Goal: Obtain resource: Download file/media

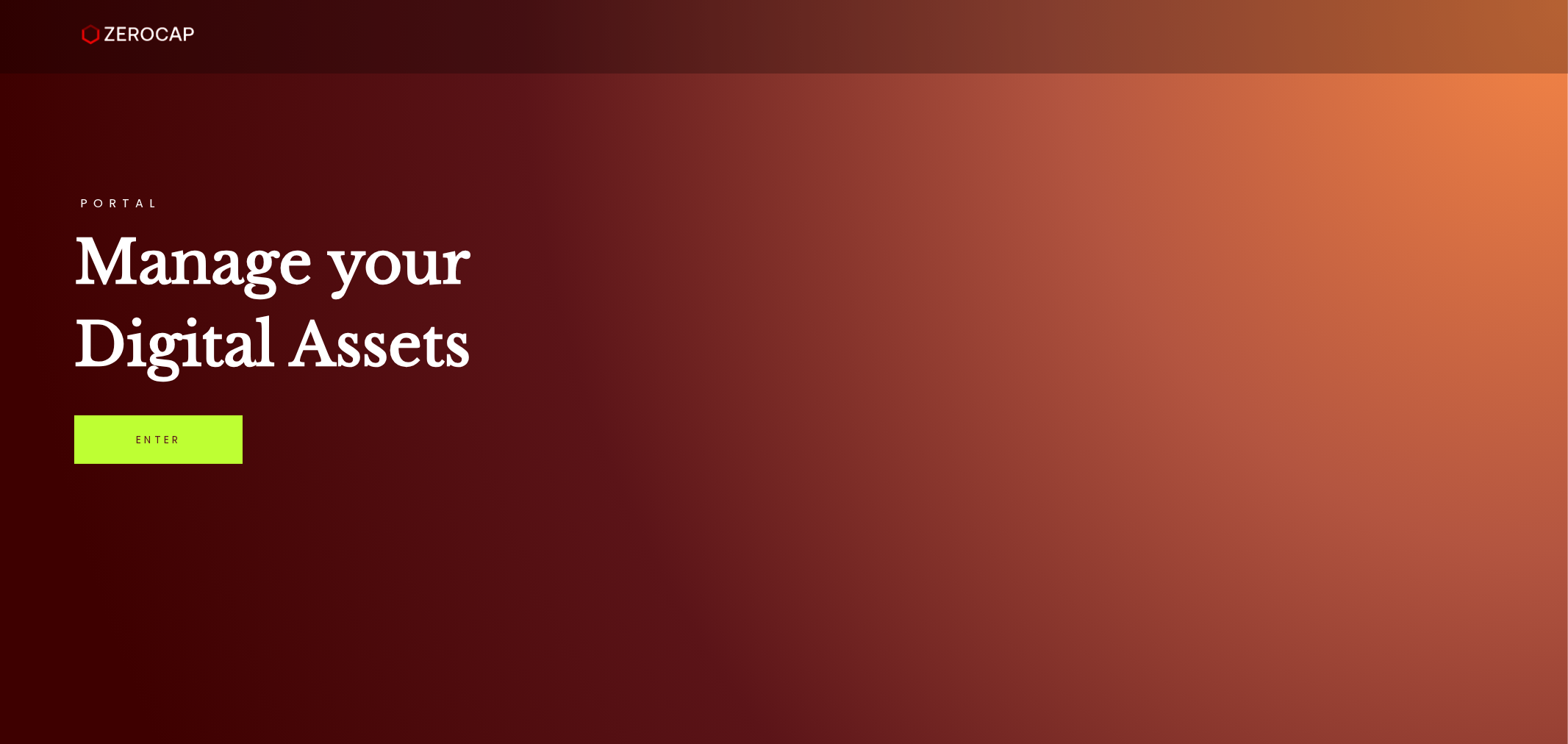
click at [218, 457] on link "Enter" at bounding box center [158, 440] width 169 height 49
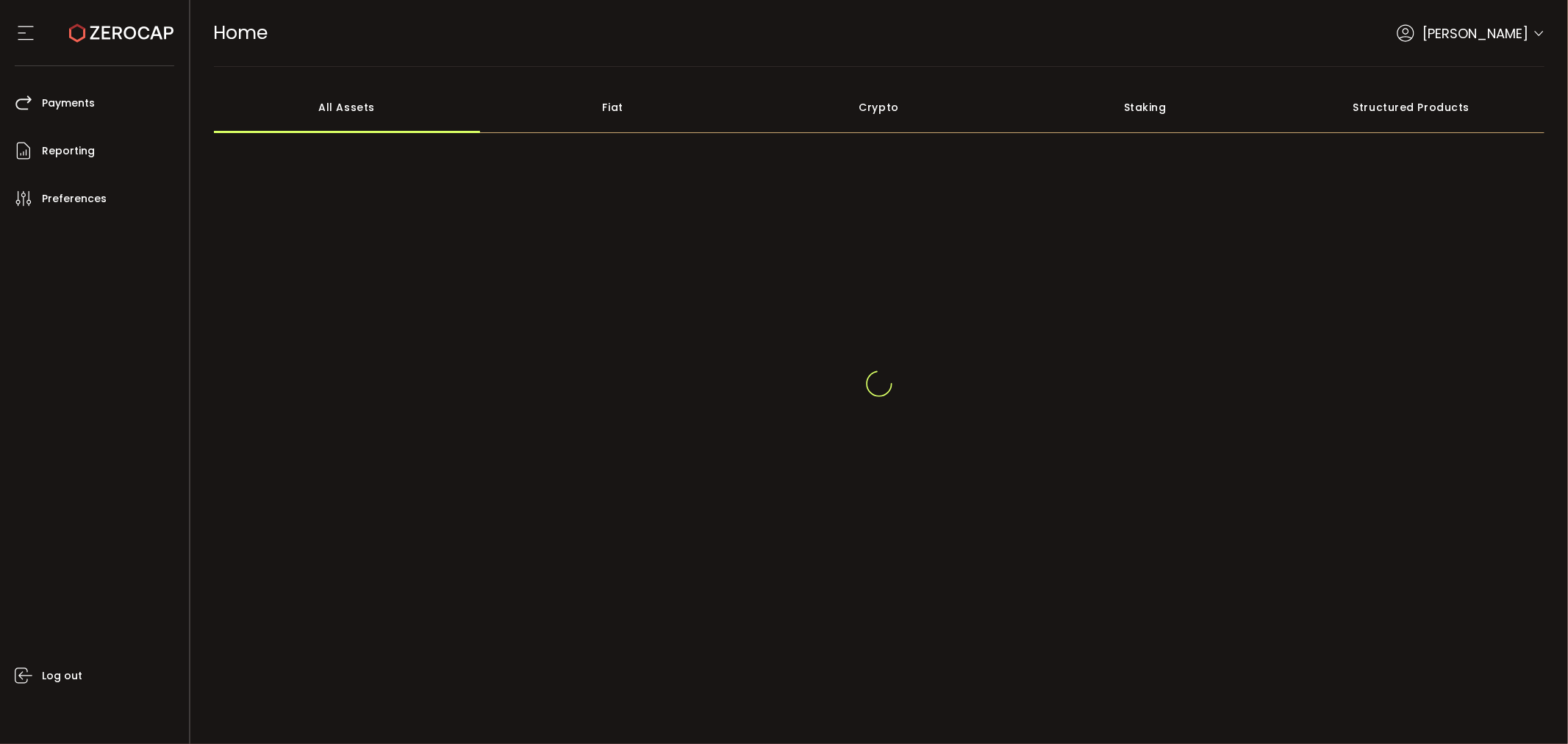
click at [1542, 24] on div "[PERSON_NAME]" at bounding box center [1470, 33] width 147 height 20
click at [1542, 34] on icon at bounding box center [1538, 34] width 12 height 12
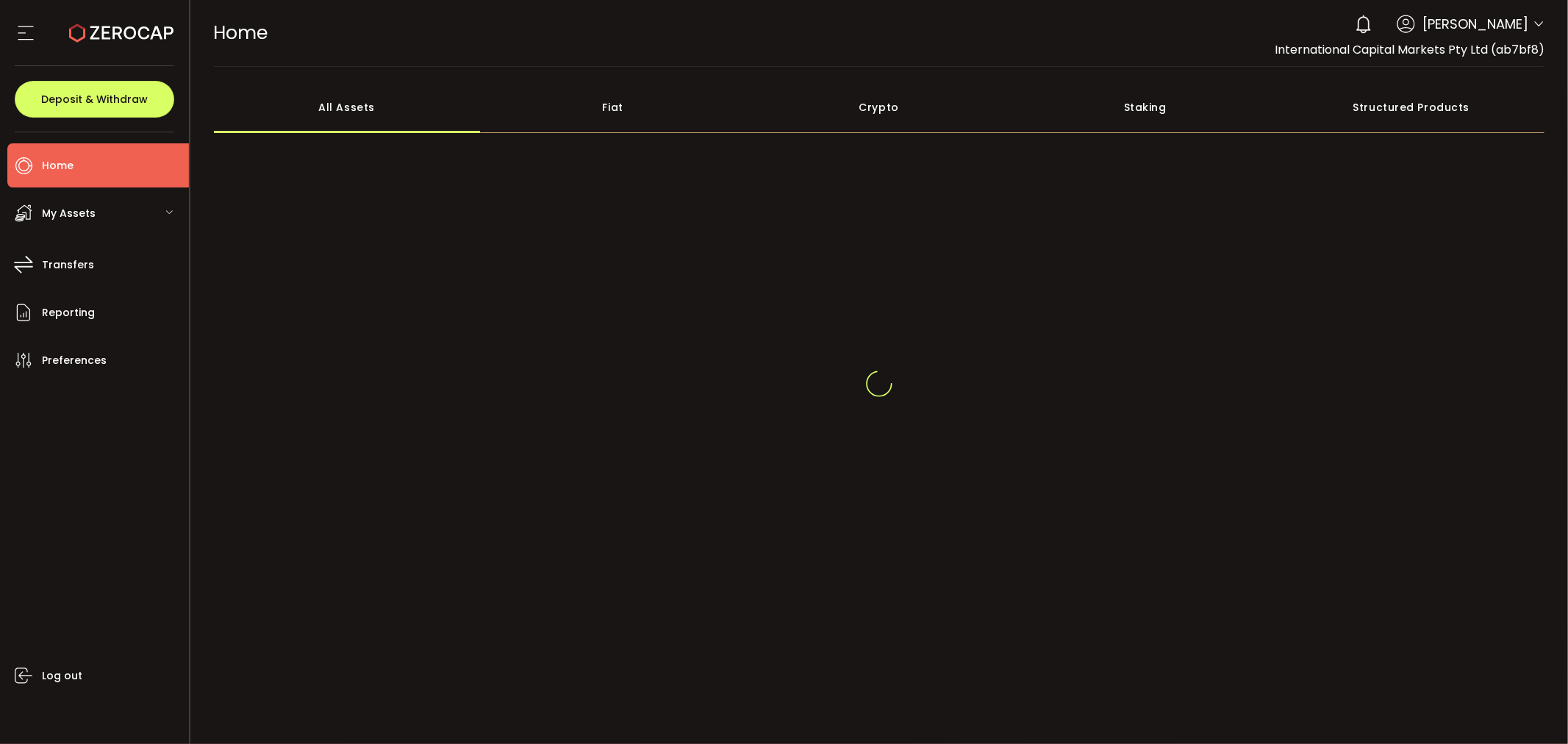
click at [1536, 24] on icon at bounding box center [1538, 25] width 12 height 12
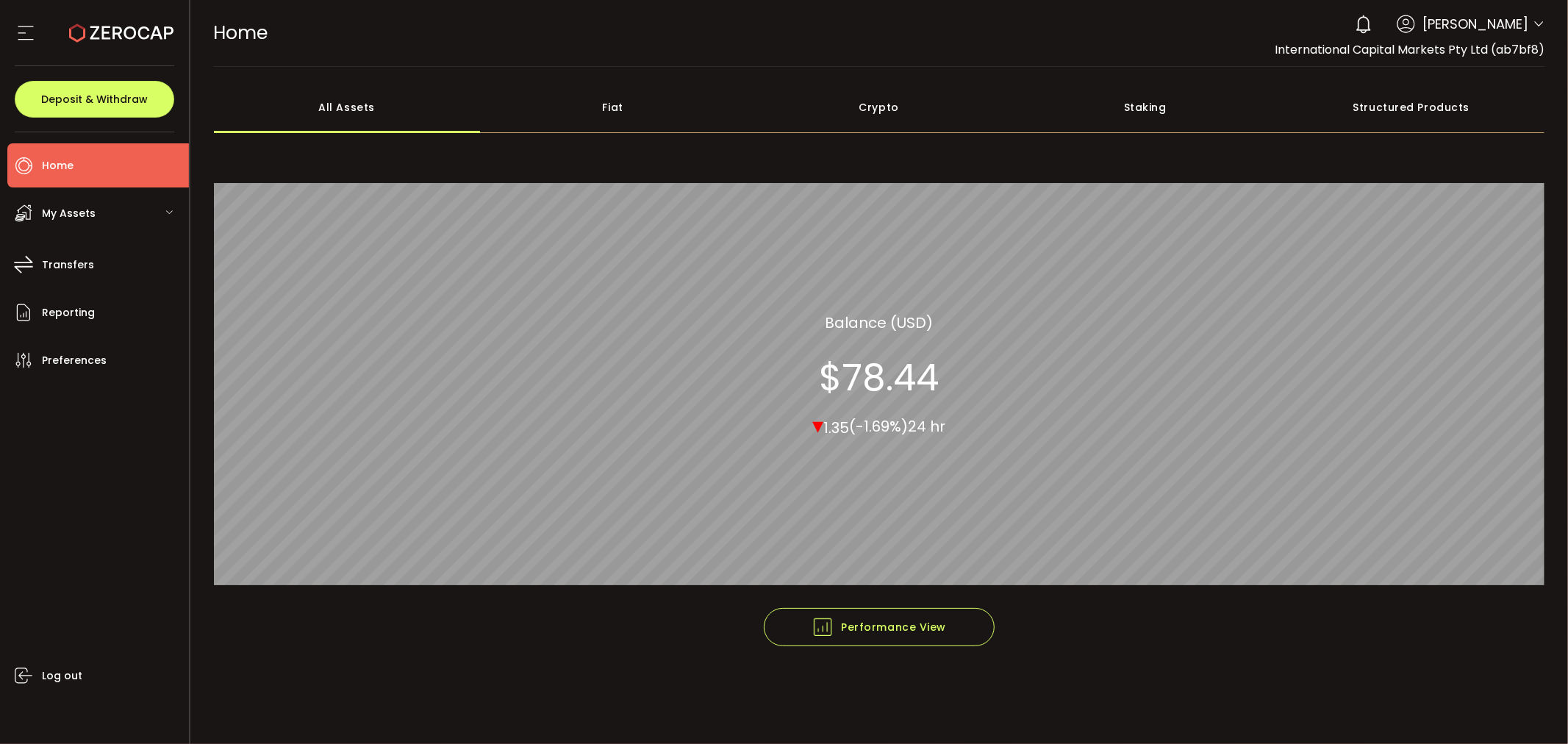
click at [1536, 28] on icon at bounding box center [1538, 25] width 12 height 12
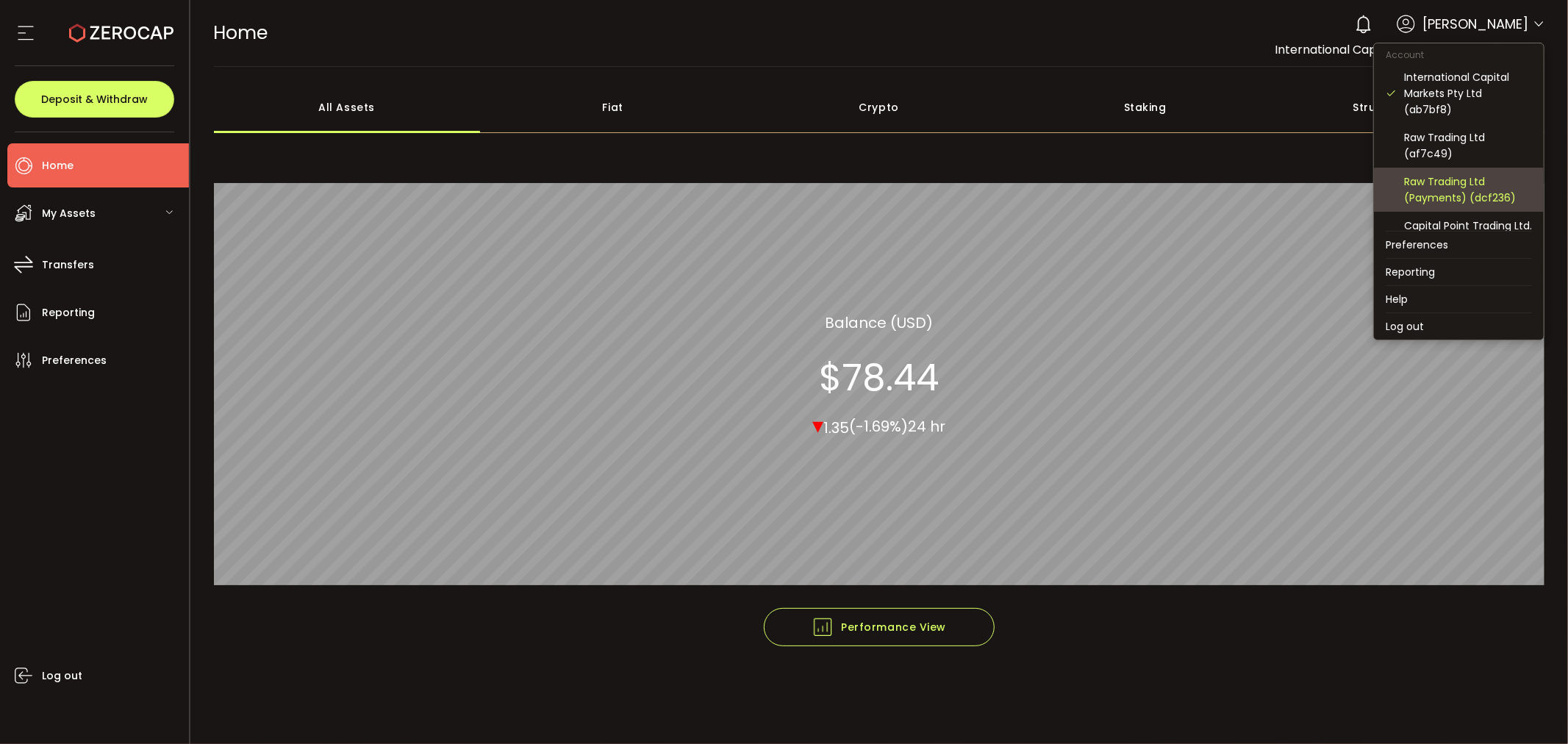
drag, startPoint x: 1439, startPoint y: 196, endPoint x: 1445, endPoint y: 201, distance: 7.8
click at [1440, 196] on div "Raw Trading Ltd (Payments) (dcf236)" at bounding box center [1467, 190] width 128 height 32
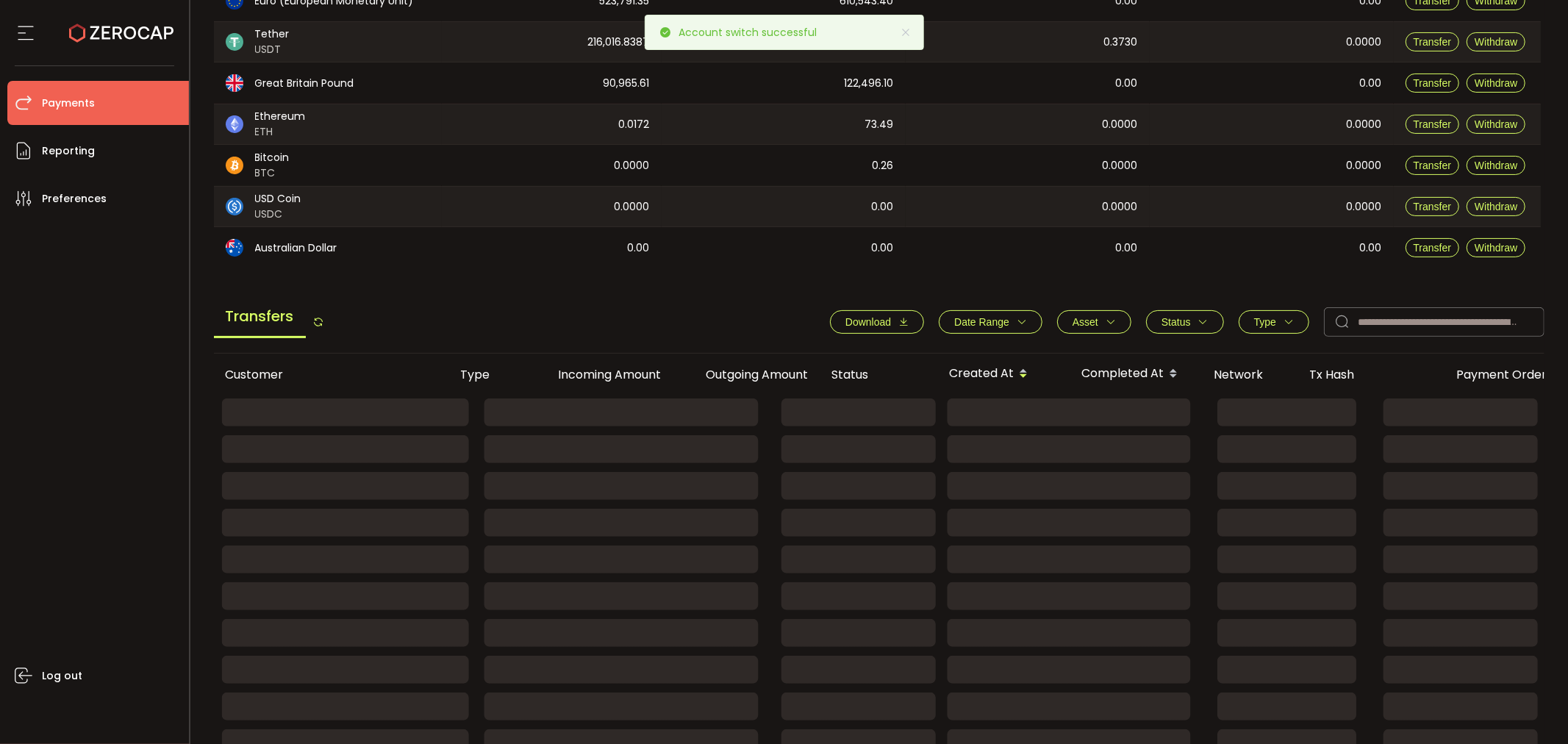
scroll to position [313, 0]
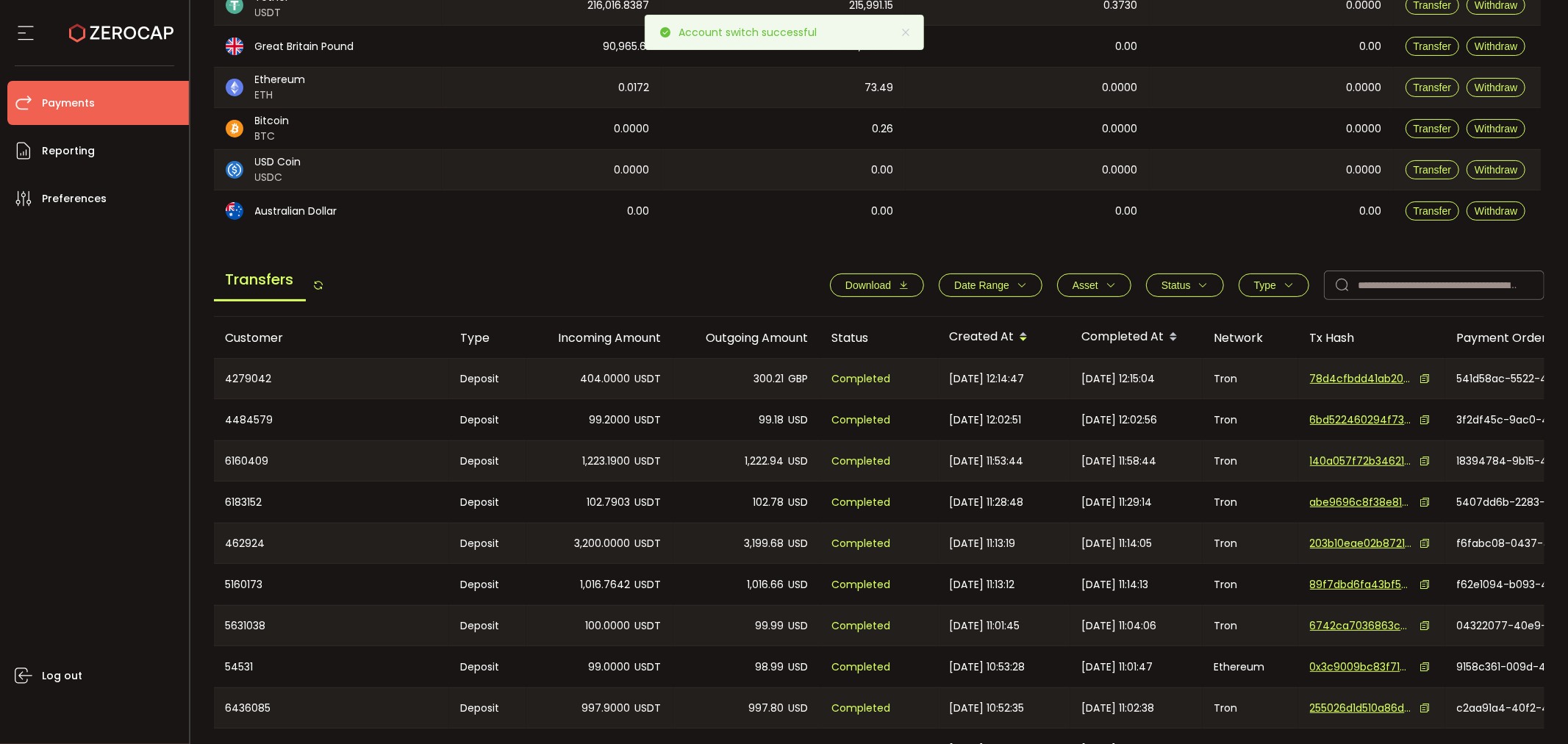
click at [1011, 282] on span "Date Range" at bounding box center [990, 285] width 72 height 12
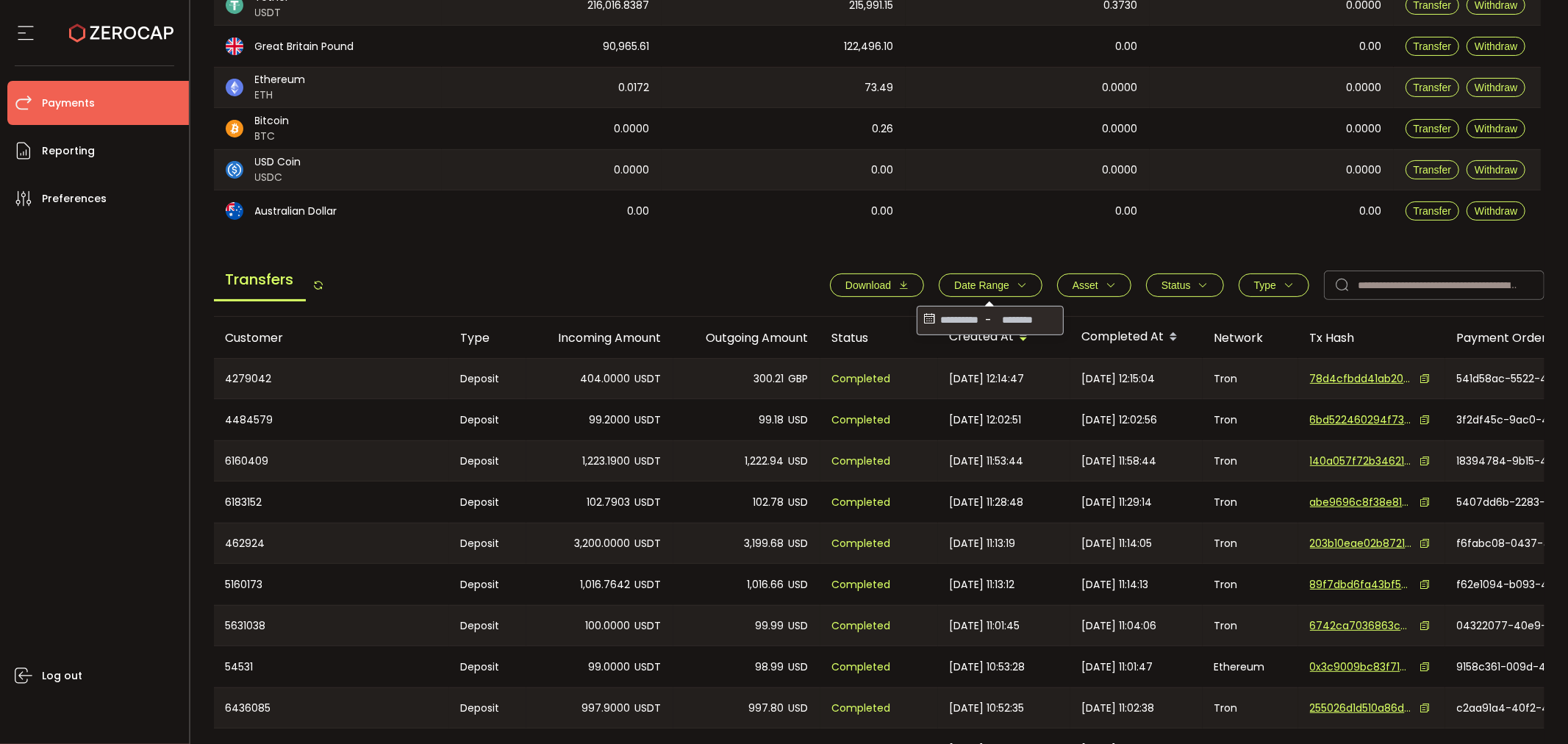
click at [921, 320] on icon at bounding box center [928, 320] width 16 height 24
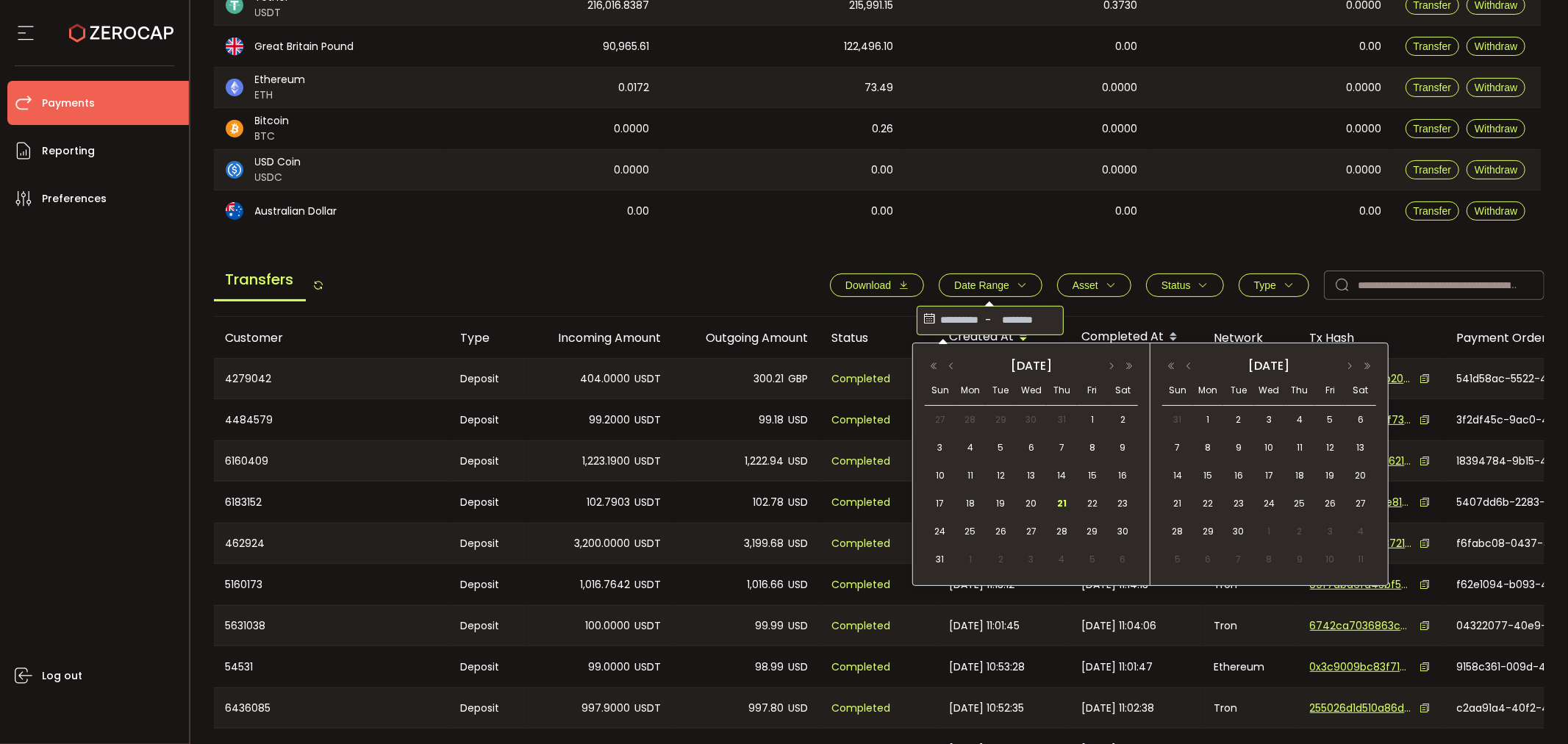
click at [1022, 368] on div "2025 August" at bounding box center [1031, 366] width 140 height 22
click at [952, 364] on button "button" at bounding box center [951, 366] width 18 height 10
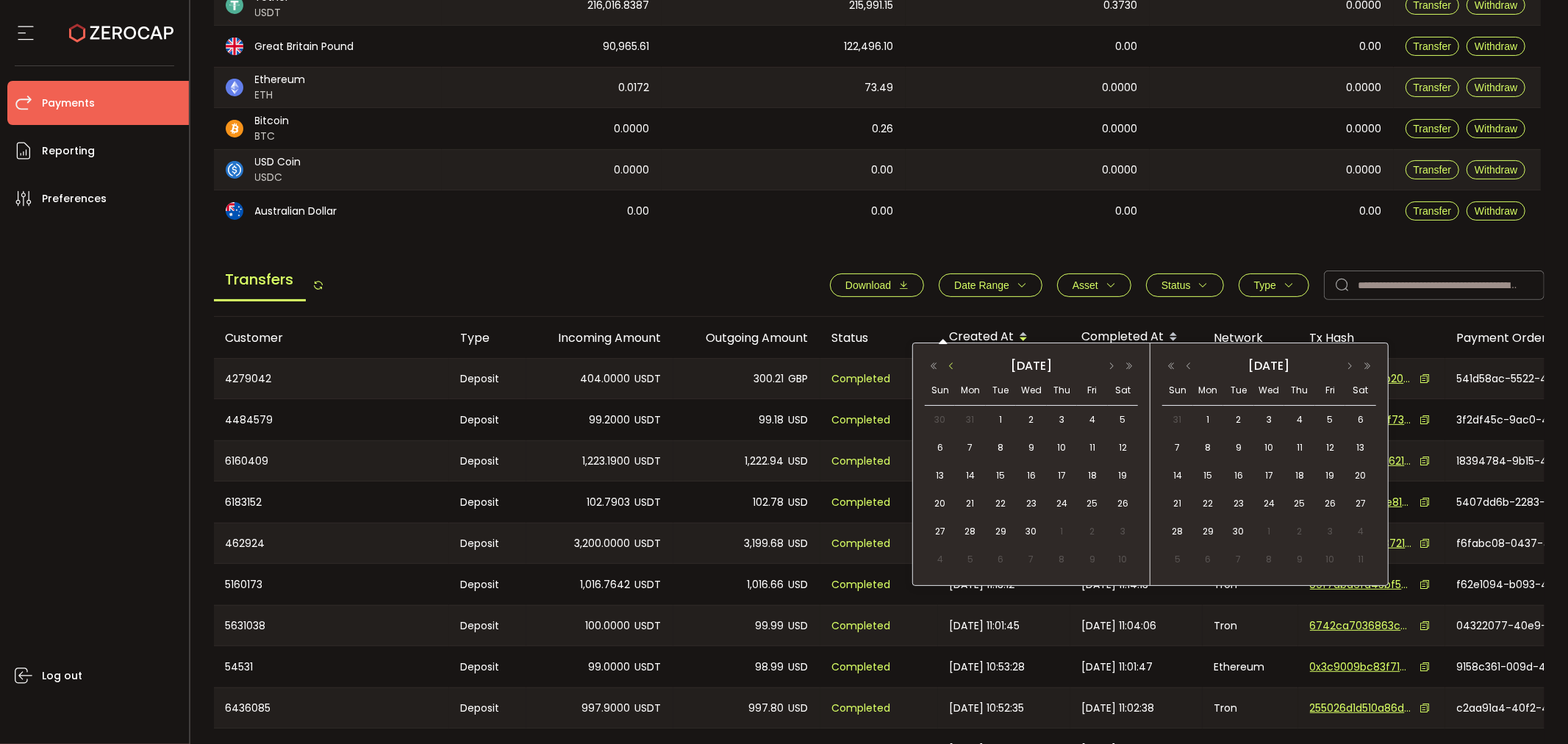
click at [952, 364] on button "button" at bounding box center [951, 366] width 18 height 10
click at [953, 364] on button "button" at bounding box center [951, 366] width 18 height 10
click at [1106, 366] on button "button" at bounding box center [1111, 366] width 18 height 10
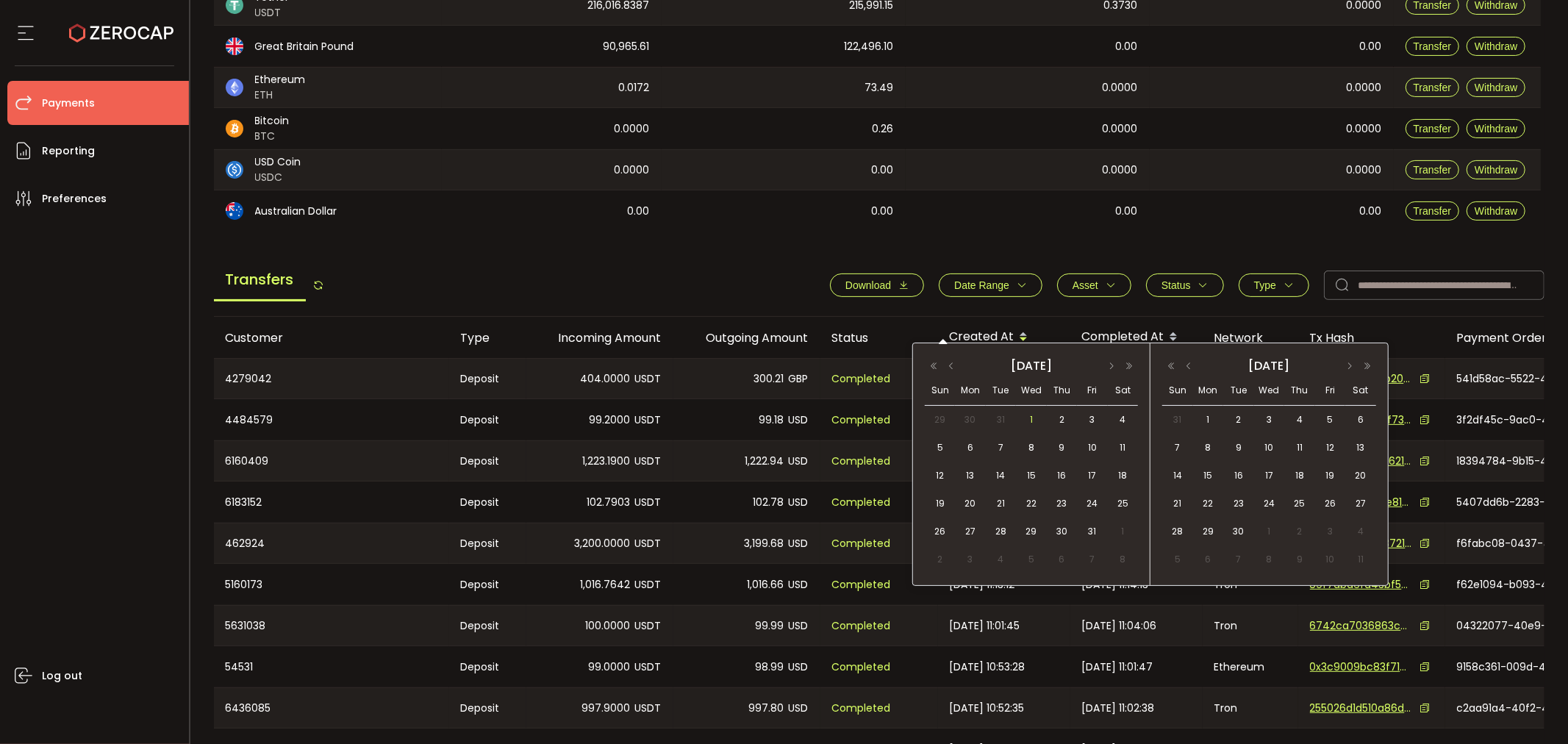
click at [1033, 415] on span "1" at bounding box center [1031, 419] width 18 height 18
click at [1110, 366] on button "button" at bounding box center [1111, 366] width 18 height 10
click at [956, 366] on button "button" at bounding box center [951, 366] width 18 height 10
click at [1027, 416] on span "1" at bounding box center [1031, 419] width 18 height 18
type input "**********"
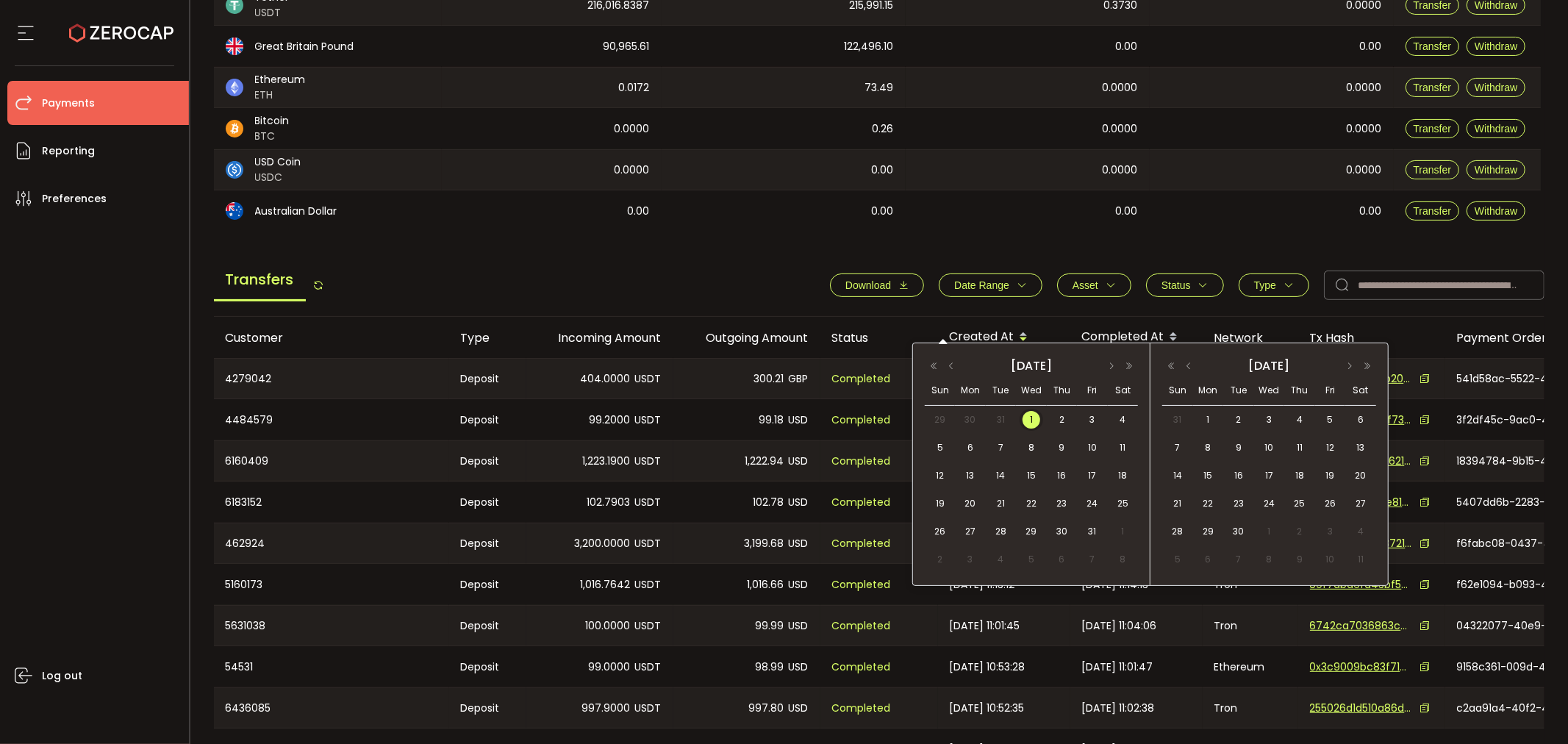
type input "**********"
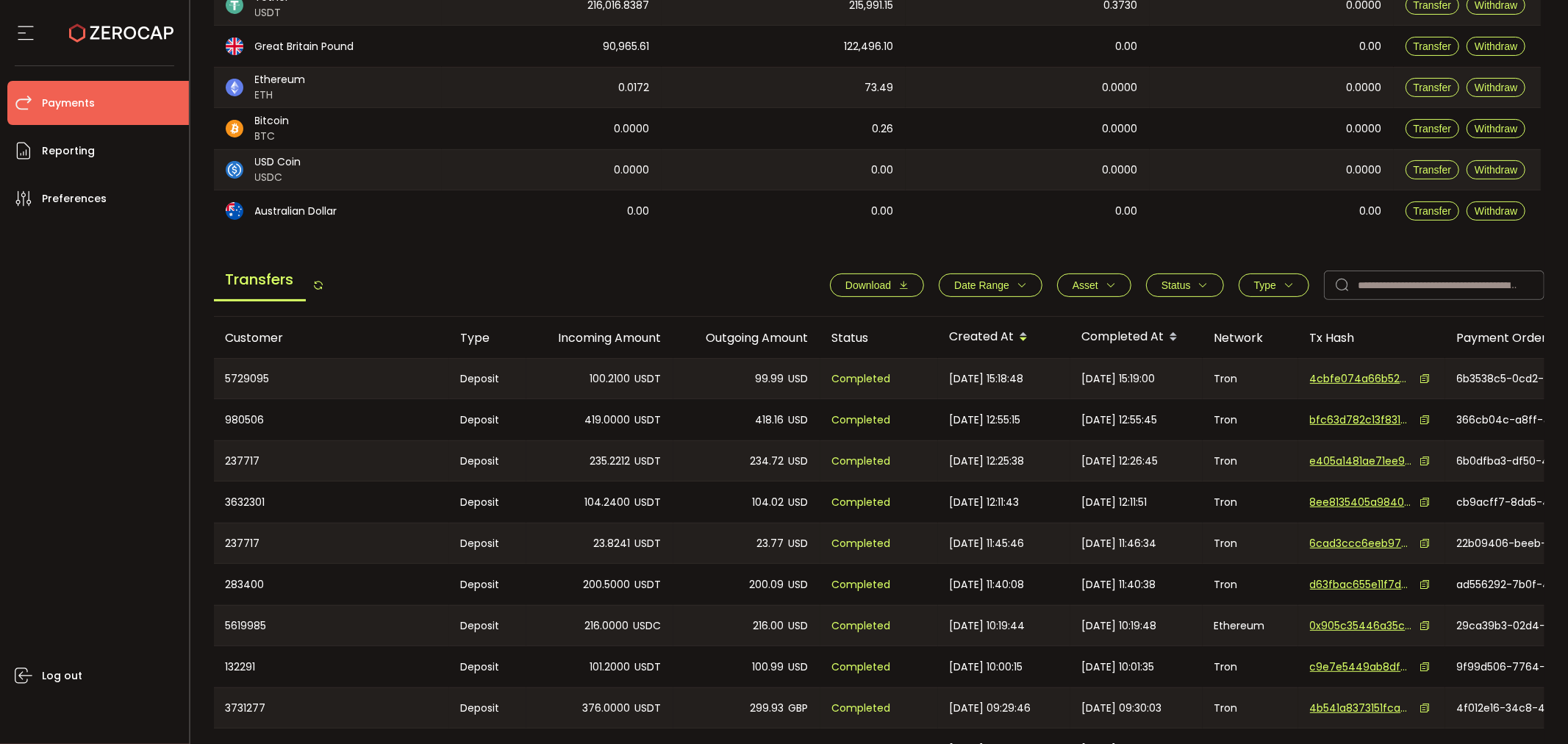
click at [1018, 290] on button "Date Range" at bounding box center [991, 285] width 104 height 24
click at [928, 317] on icon at bounding box center [928, 320] width 16 height 24
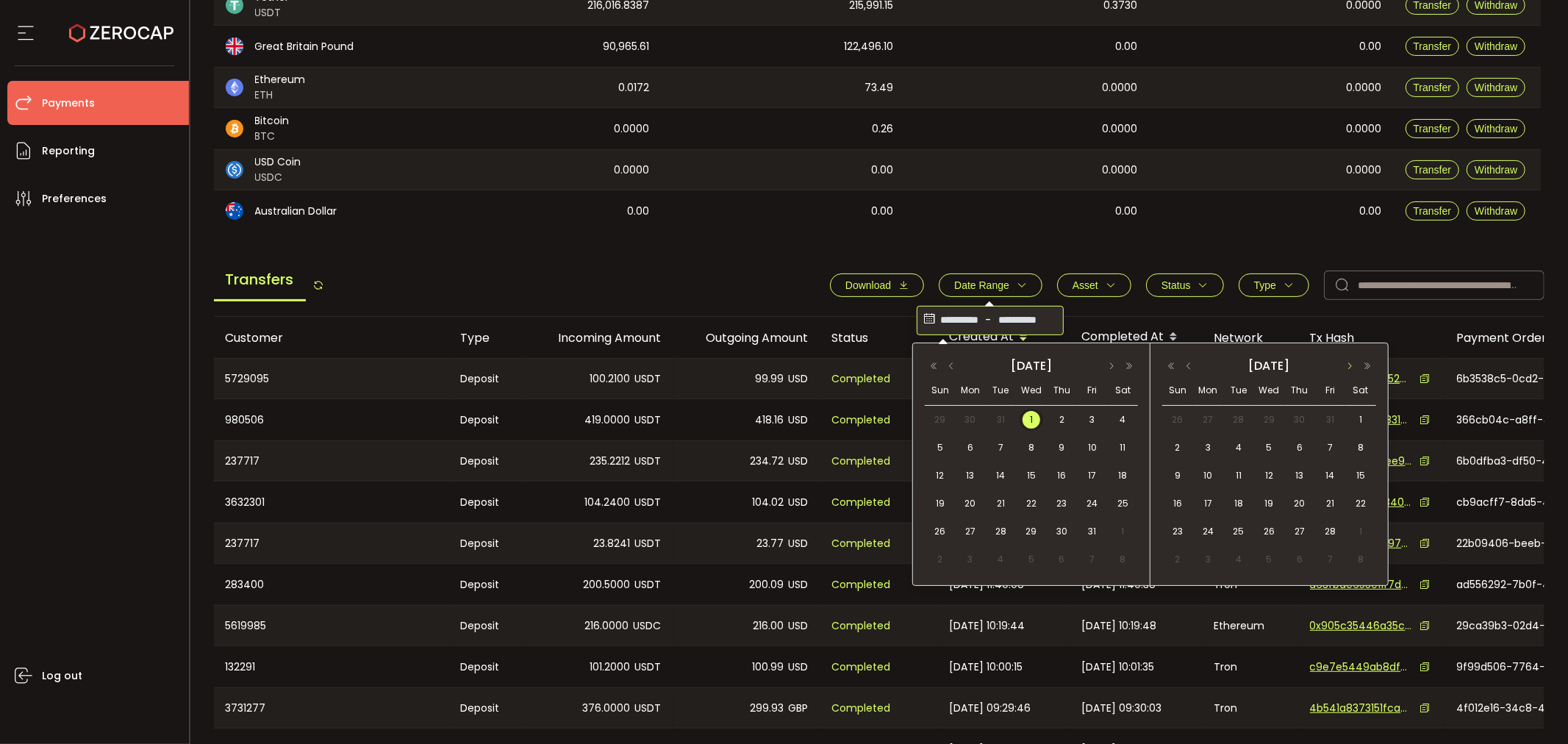
click at [1353, 362] on button "button" at bounding box center [1349, 366] width 18 height 10
click at [1350, 364] on button "button" at bounding box center [1349, 366] width 18 height 10
click at [1349, 365] on button "button" at bounding box center [1349, 366] width 18 height 10
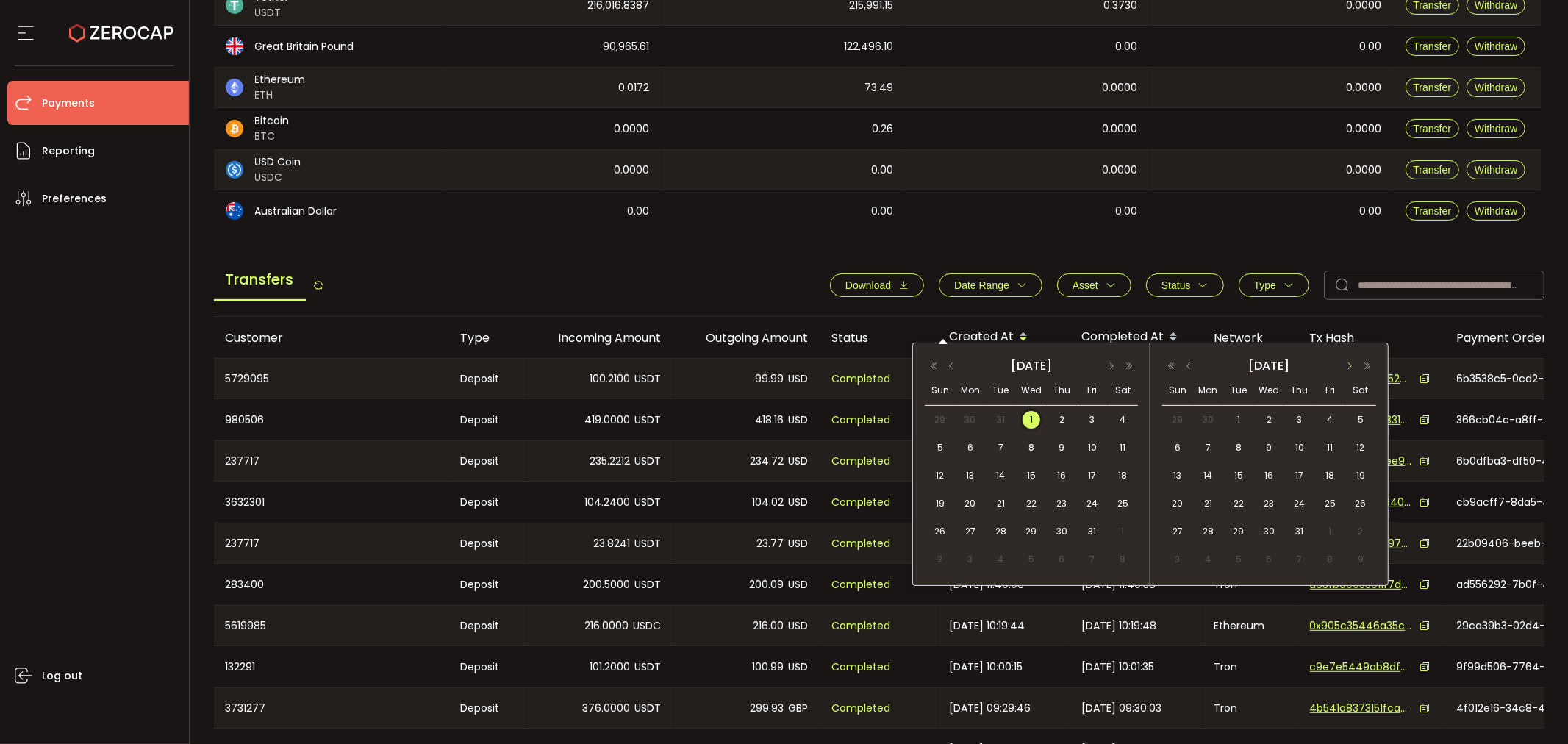
click at [1349, 365] on button "button" at bounding box center [1349, 366] width 18 height 10
click at [1193, 366] on button "button" at bounding box center [1188, 366] width 18 height 10
click at [1272, 499] on span "20" at bounding box center [1268, 504] width 18 height 18
click at [1054, 320] on th "Created At" at bounding box center [1003, 337] width 132 height 41
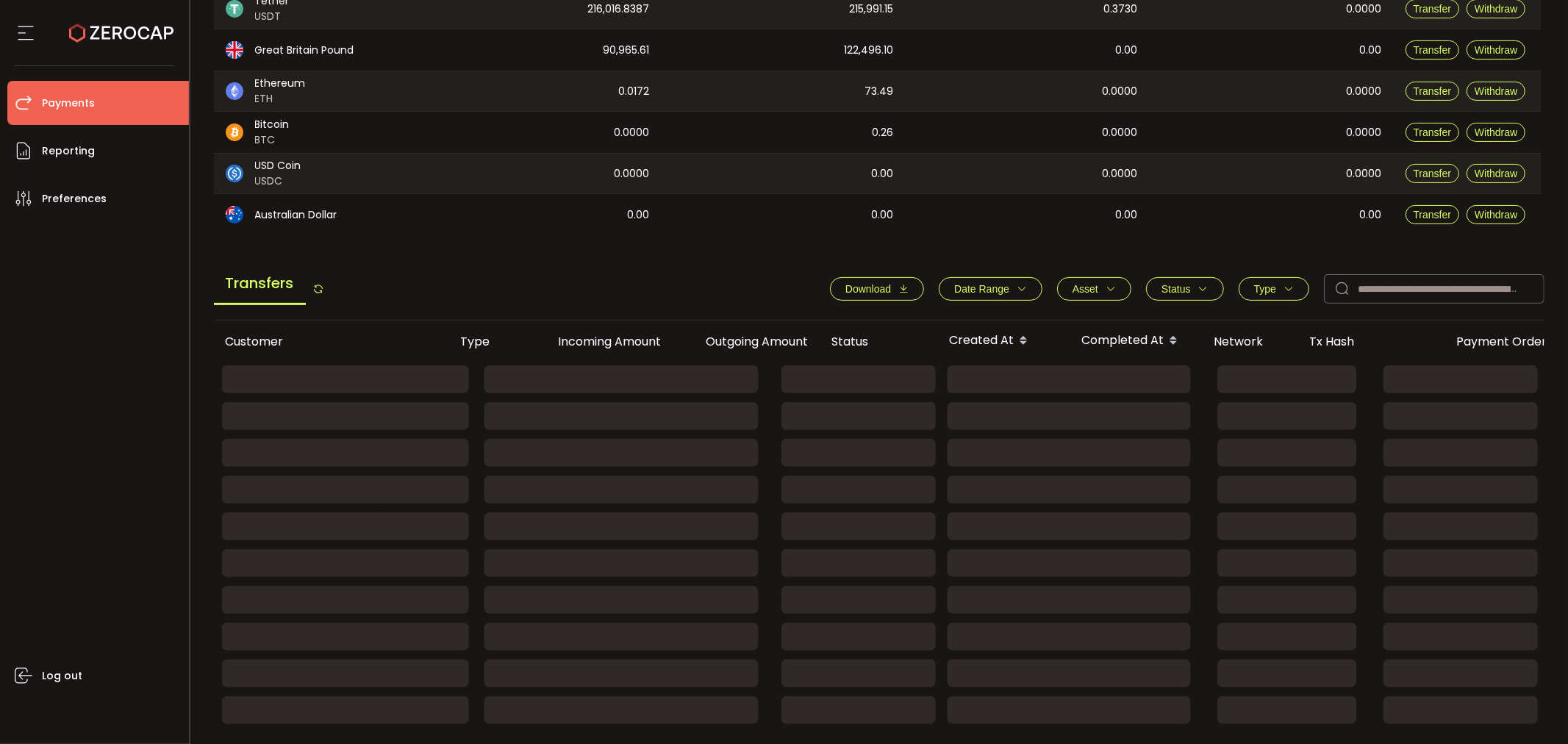
click at [1019, 292] on button "Date Range" at bounding box center [991, 289] width 104 height 24
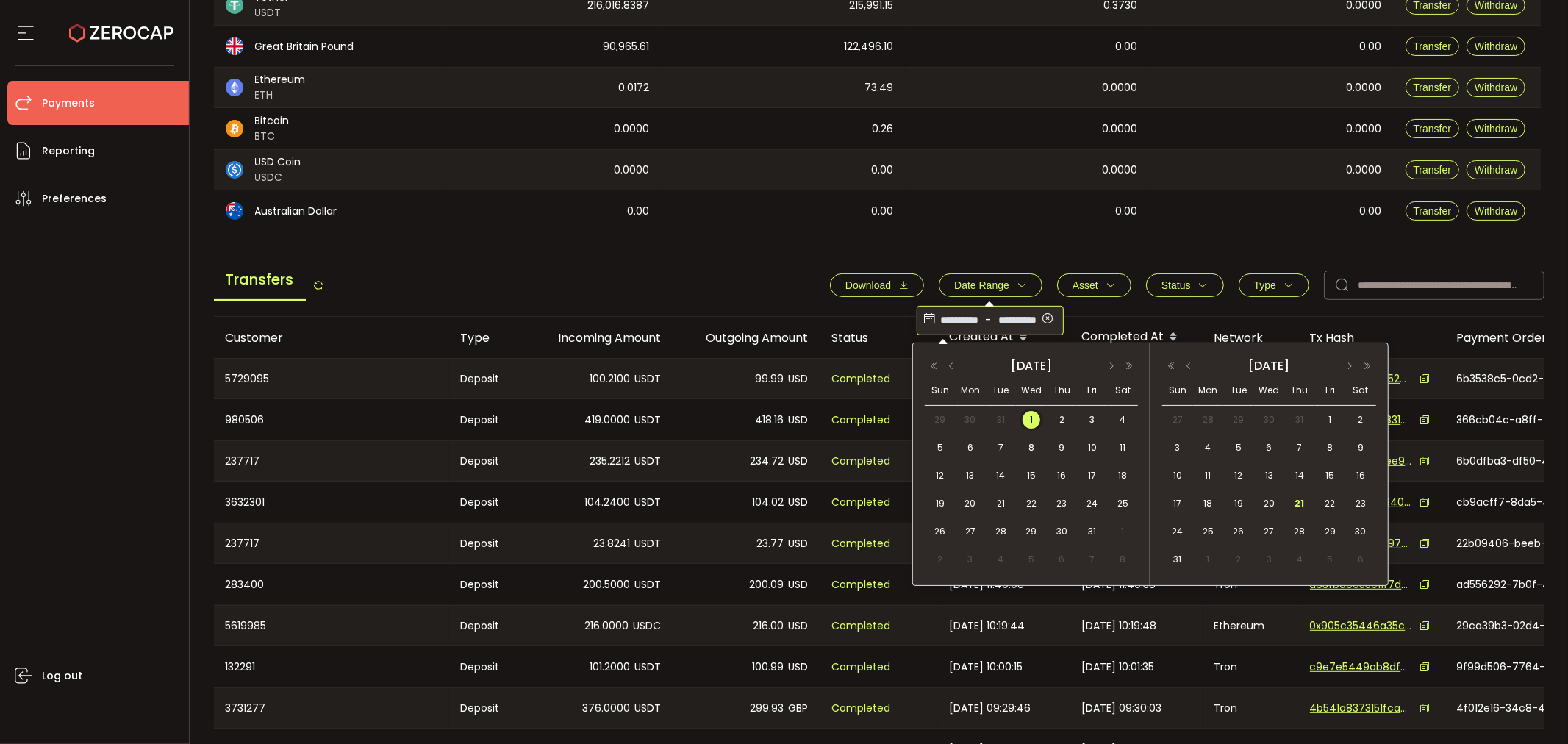
click at [964, 320] on input "**********" at bounding box center [959, 320] width 44 height 24
click at [1001, 313] on input "**********" at bounding box center [1017, 320] width 44 height 24
click at [1010, 320] on input "**********" at bounding box center [1017, 320] width 44 height 24
click at [854, 314] on div "**********" at bounding box center [879, 289] width 1331 height 56
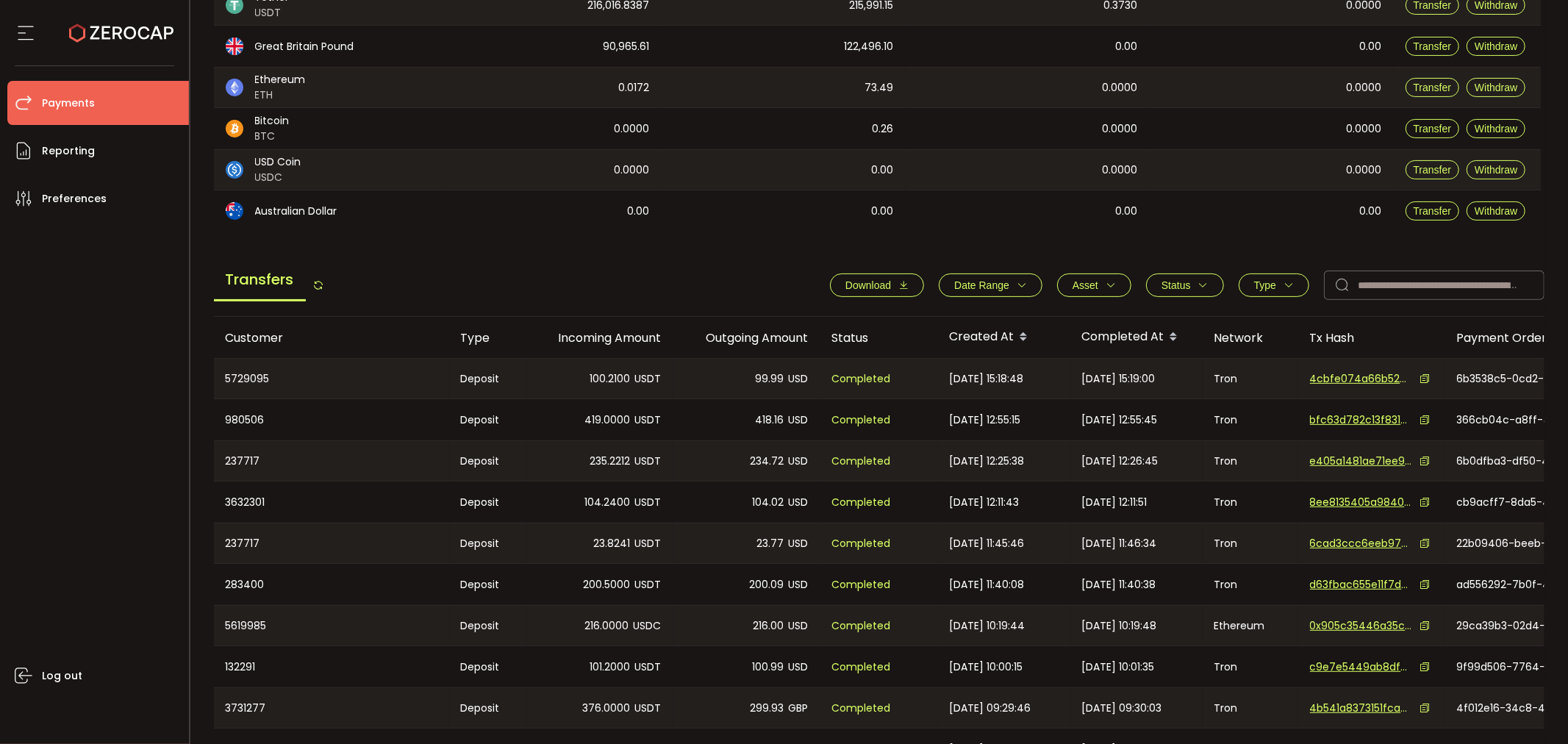
click at [990, 289] on span "Date Range" at bounding box center [981, 285] width 55 height 12
click at [1022, 320] on input "**********" at bounding box center [1017, 320] width 44 height 24
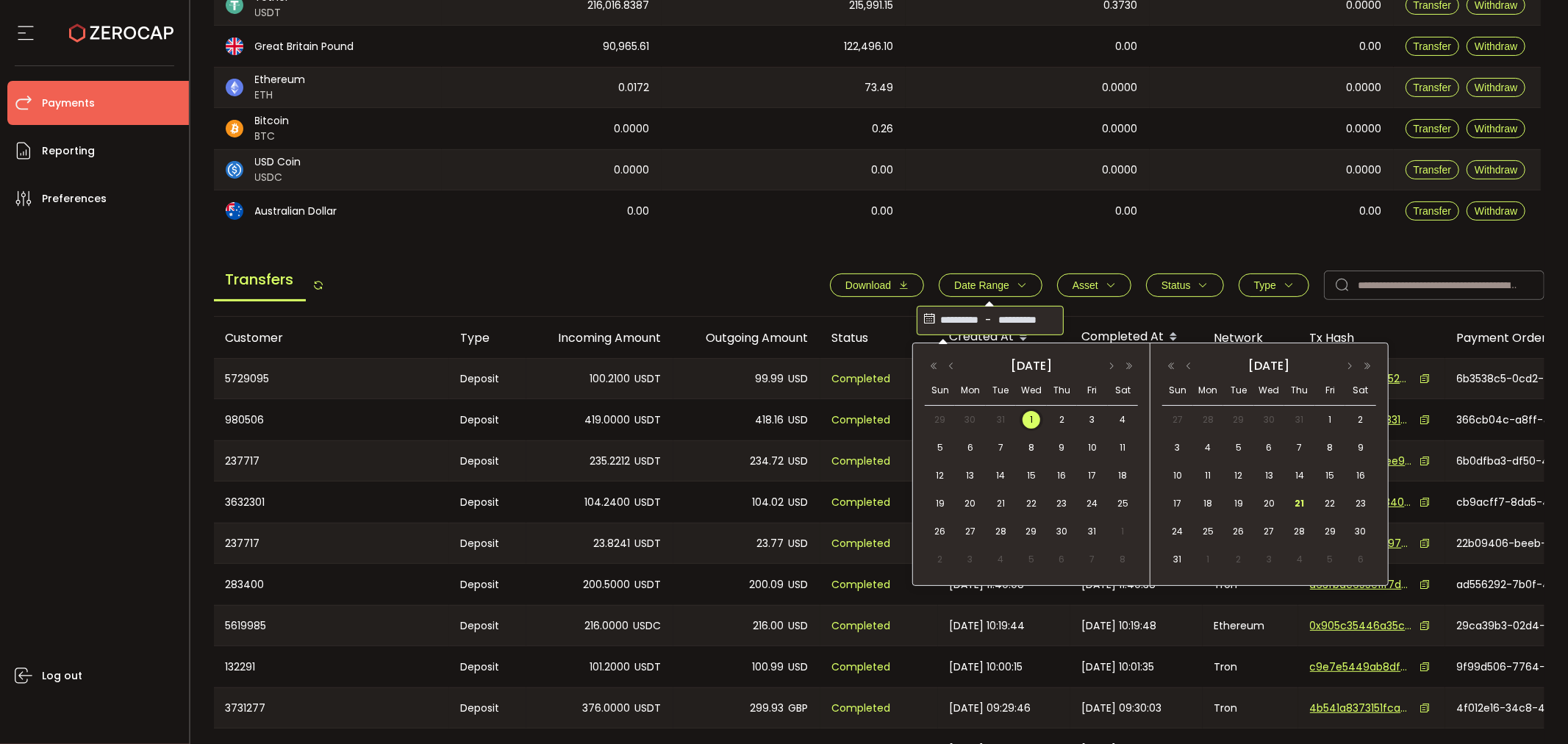
click at [1301, 503] on span "21" at bounding box center [1299, 504] width 18 height 18
click at [899, 320] on th "Status" at bounding box center [879, 337] width 118 height 41
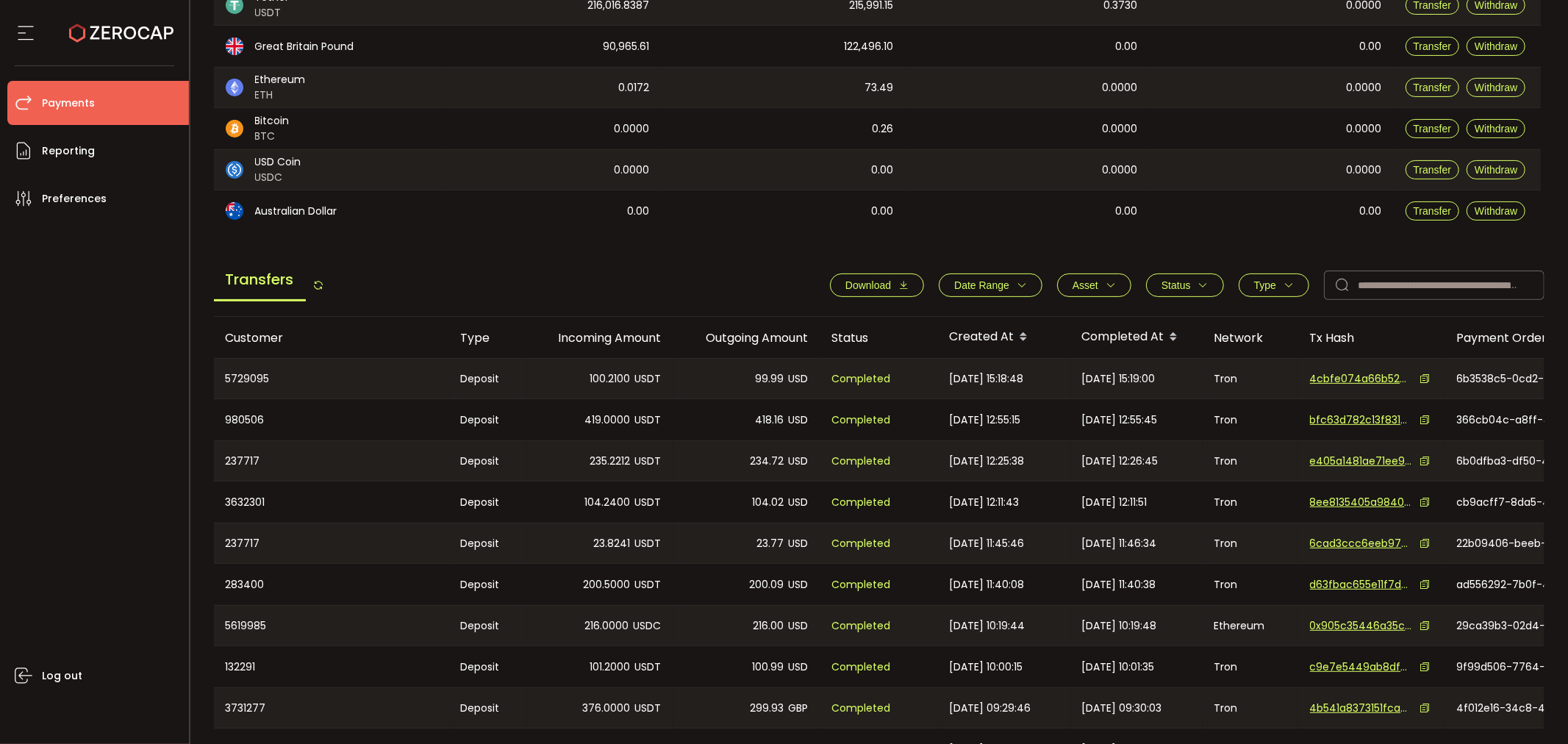
click at [979, 281] on span "Date Range" at bounding box center [981, 285] width 55 height 12
click at [921, 320] on icon at bounding box center [928, 320] width 16 height 24
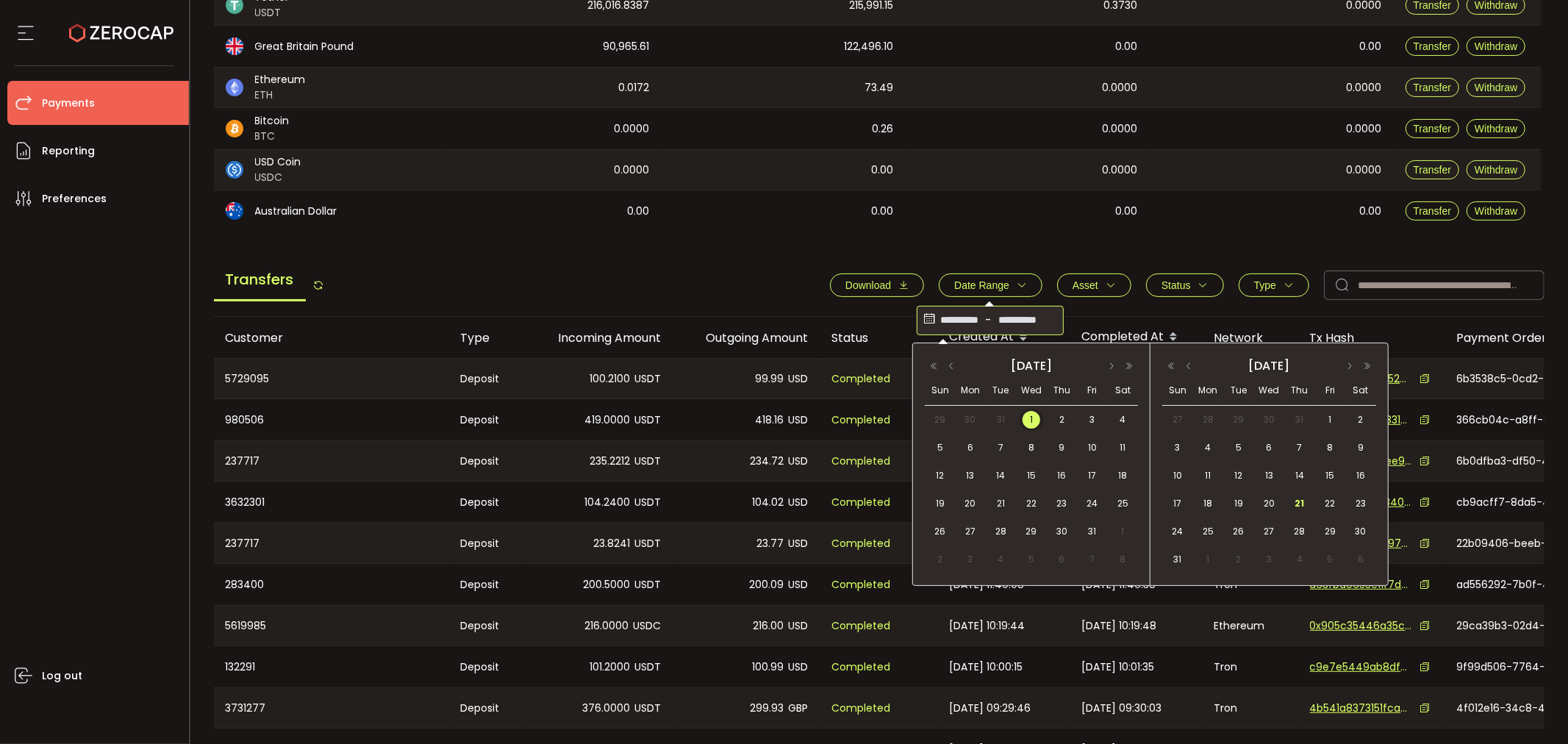
click at [1301, 501] on span "21" at bounding box center [1299, 504] width 18 height 18
click at [1150, 317] on th "Completed At" at bounding box center [1136, 337] width 132 height 41
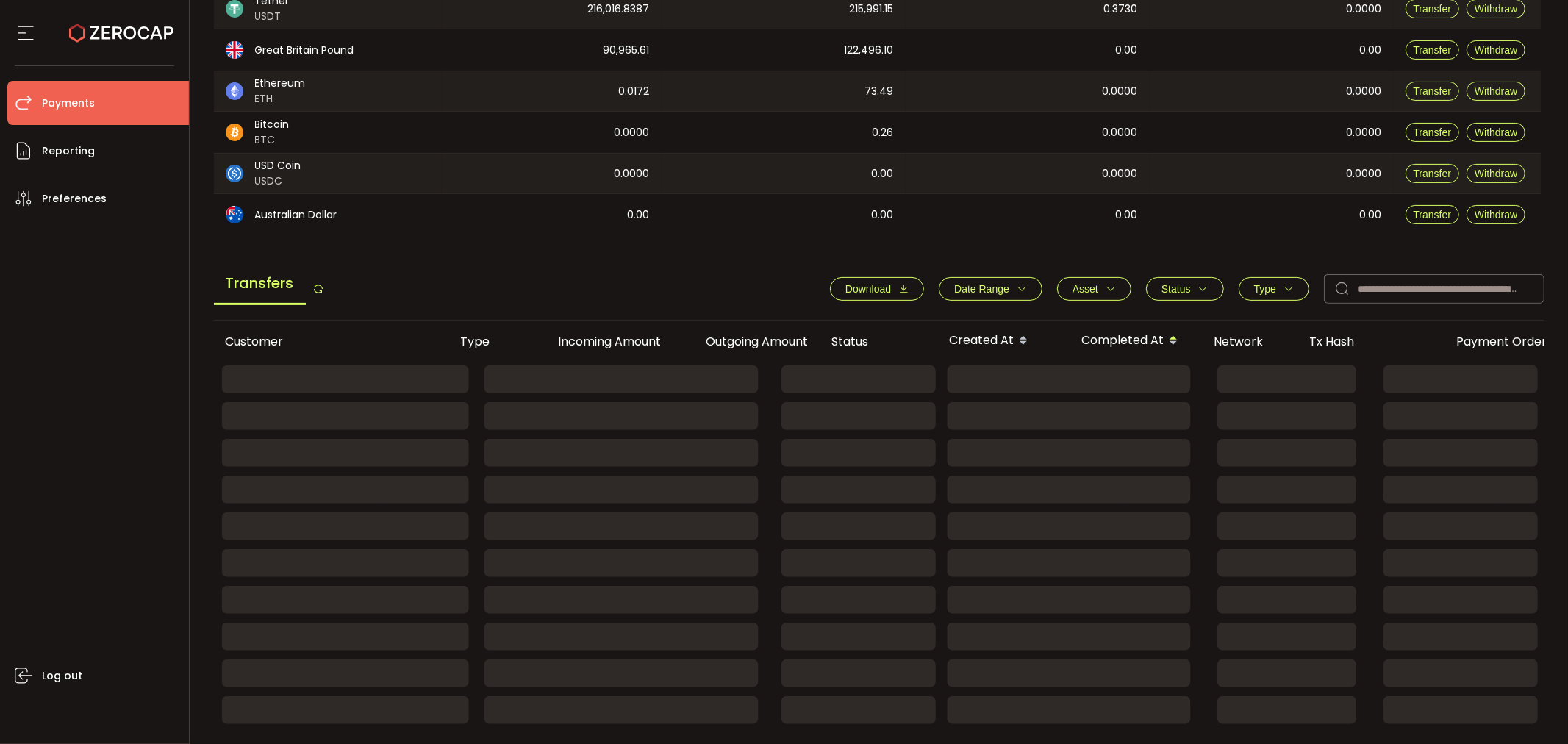
click at [971, 285] on span "Date Range" at bounding box center [981, 289] width 55 height 12
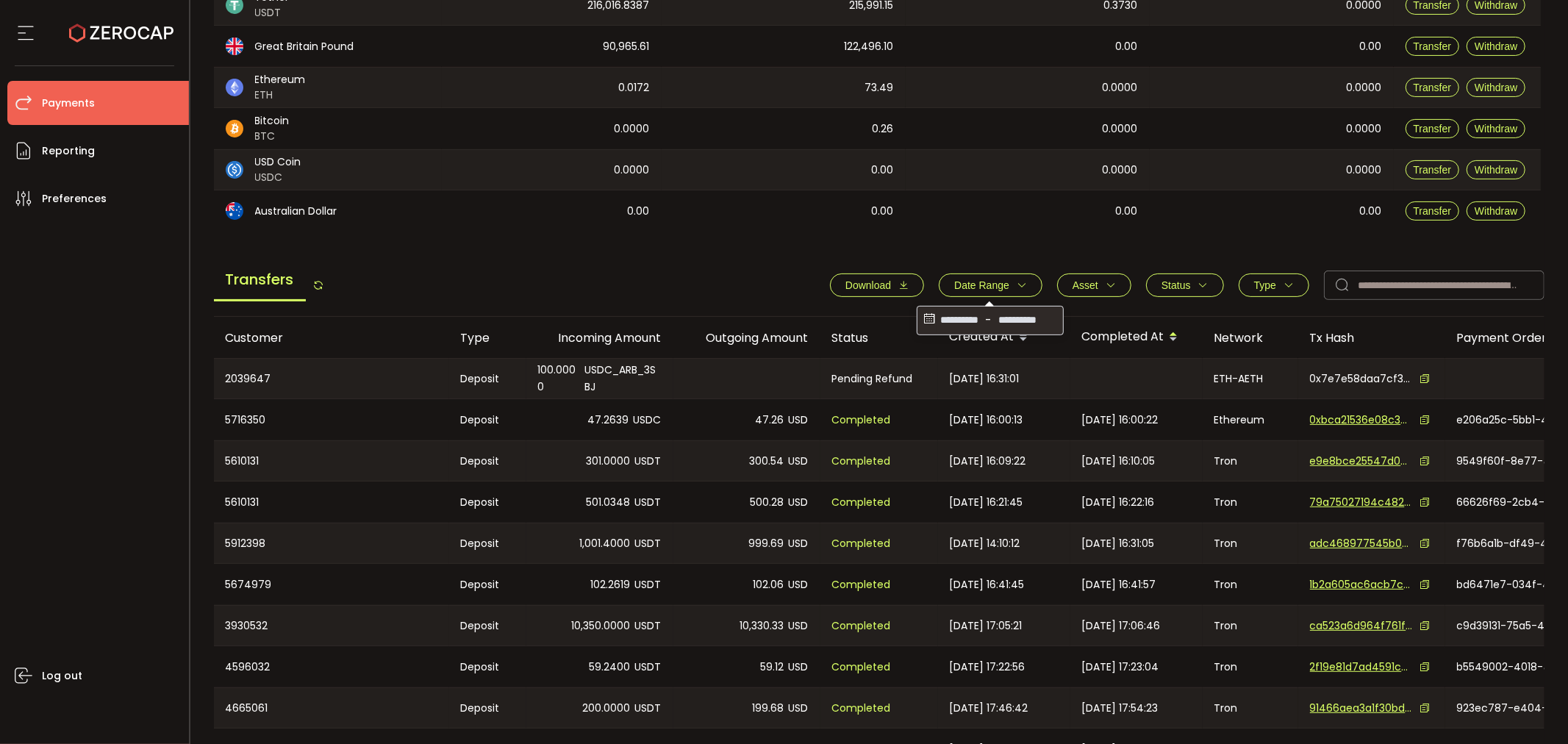
click at [881, 285] on span "Download" at bounding box center [868, 285] width 46 height 12
click at [1017, 284] on icon "button" at bounding box center [1022, 285] width 10 height 10
click at [926, 325] on icon at bounding box center [928, 320] width 16 height 24
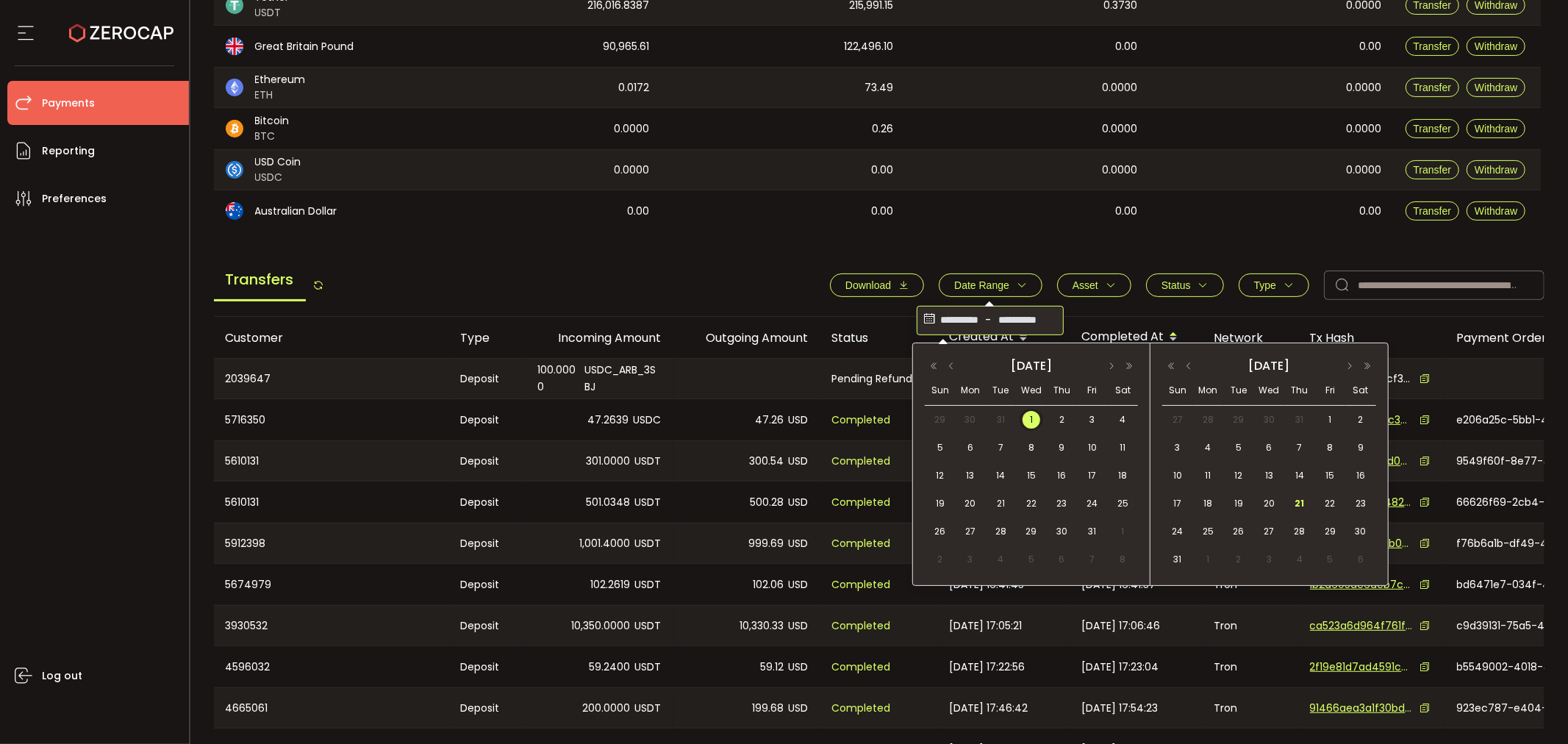
click at [1032, 418] on span "1" at bounding box center [1031, 419] width 18 height 18
click at [1304, 505] on span "21" at bounding box center [1299, 504] width 18 height 18
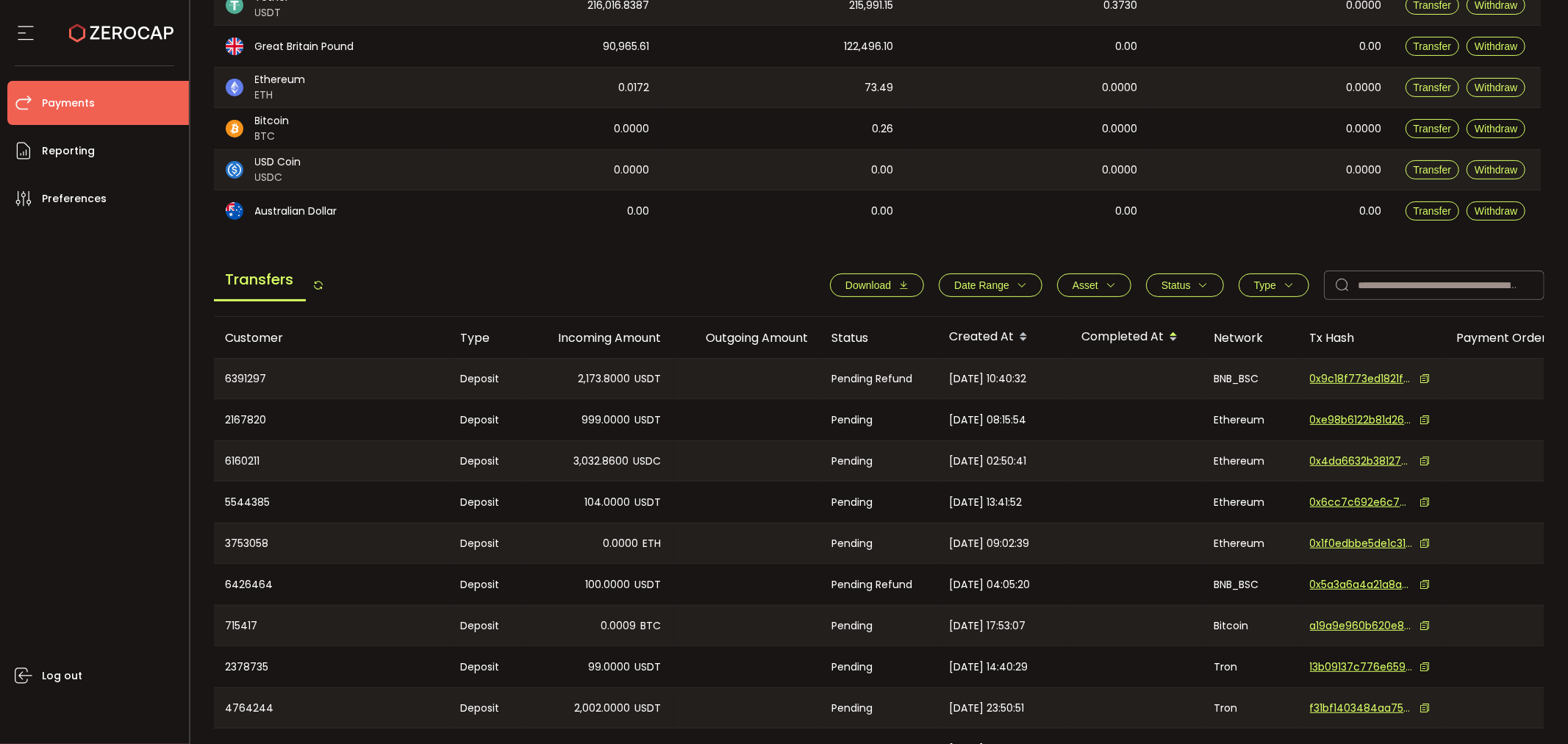
drag, startPoint x: 890, startPoint y: 287, endPoint x: 898, endPoint y: 297, distance: 12.8
click at [889, 287] on span "Download" at bounding box center [876, 285] width 63 height 12
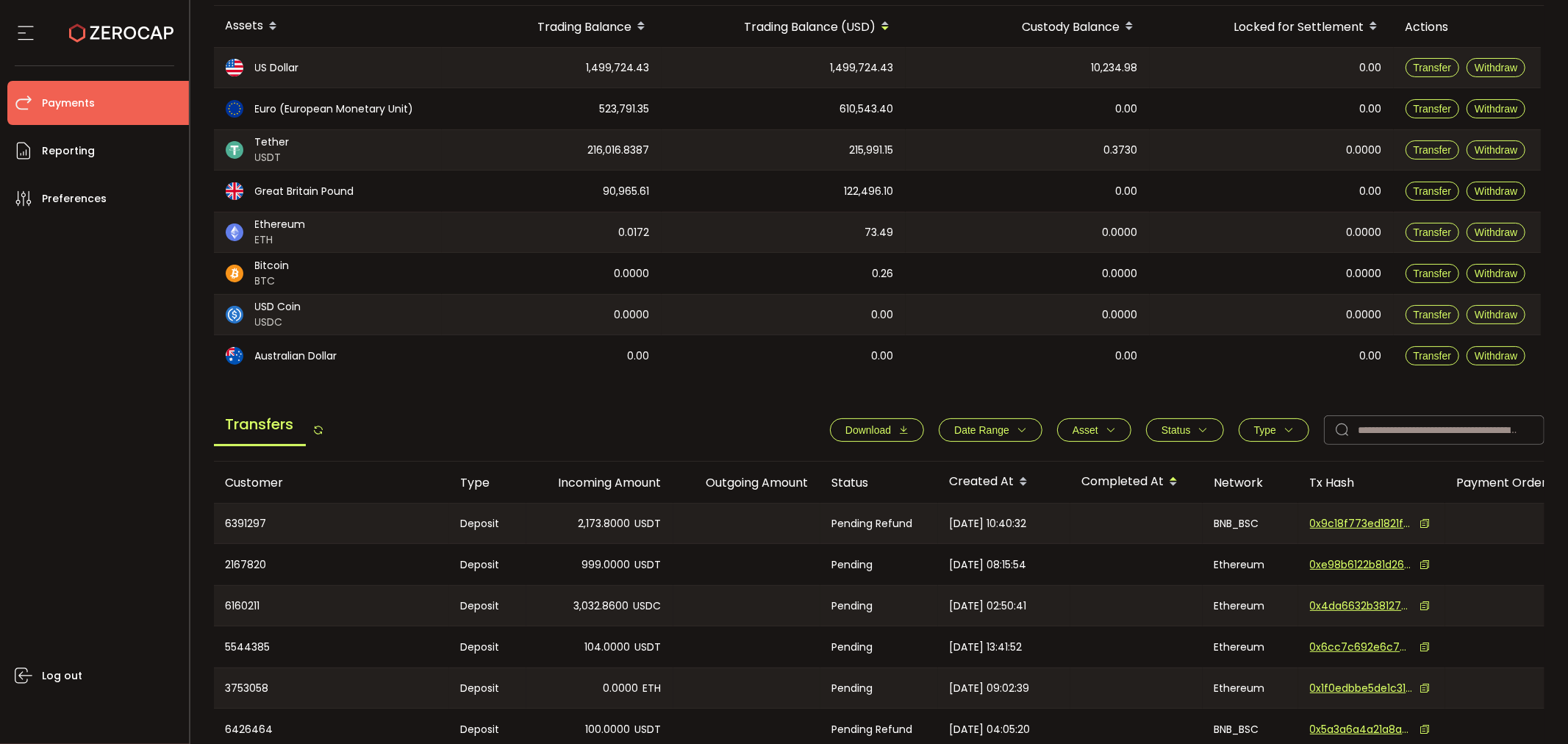
scroll to position [0, 0]
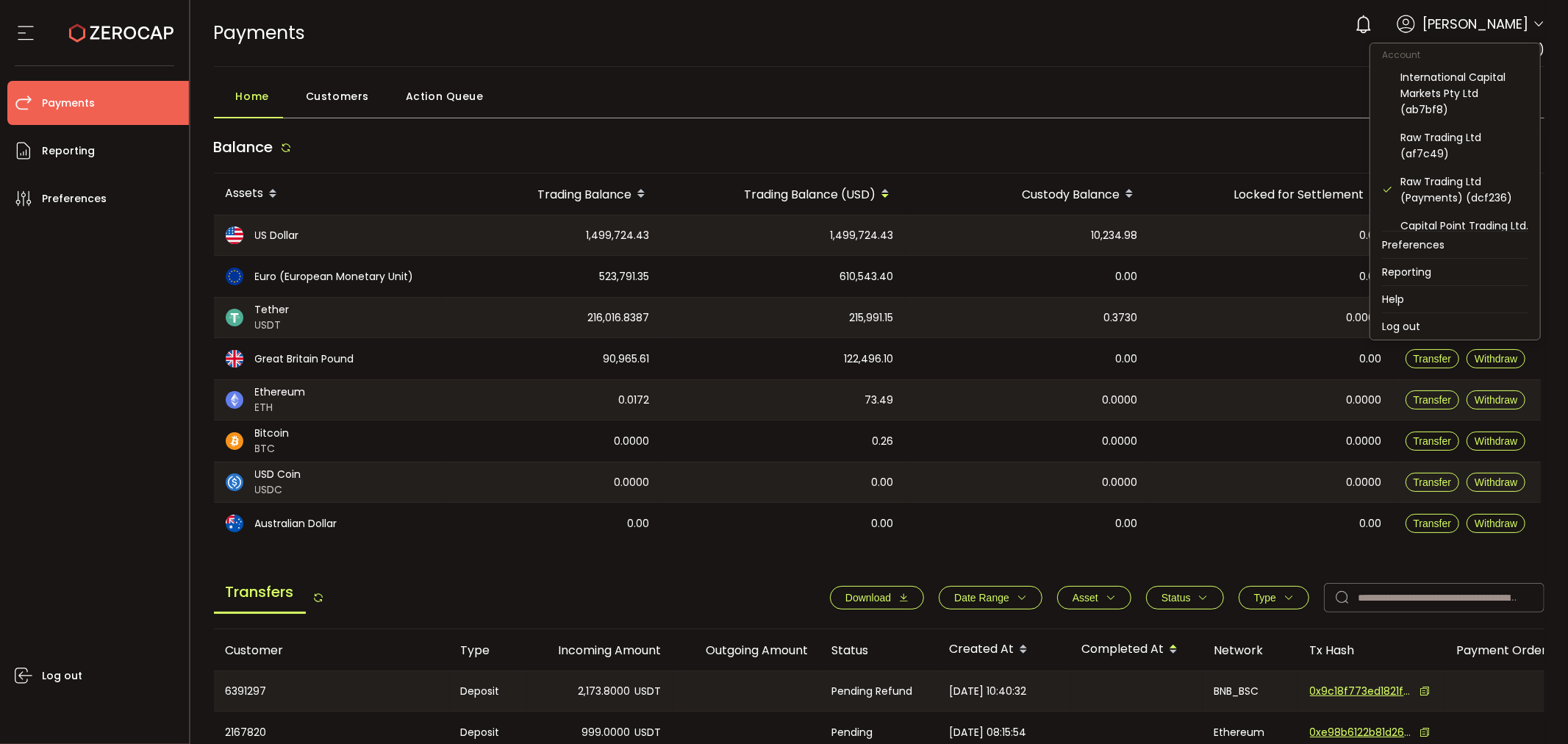
click at [1532, 24] on icon at bounding box center [1538, 25] width 12 height 12
click at [1483, 94] on div "International Capital Markets Pty Ltd (ab7bf8)" at bounding box center [1464, 93] width 128 height 49
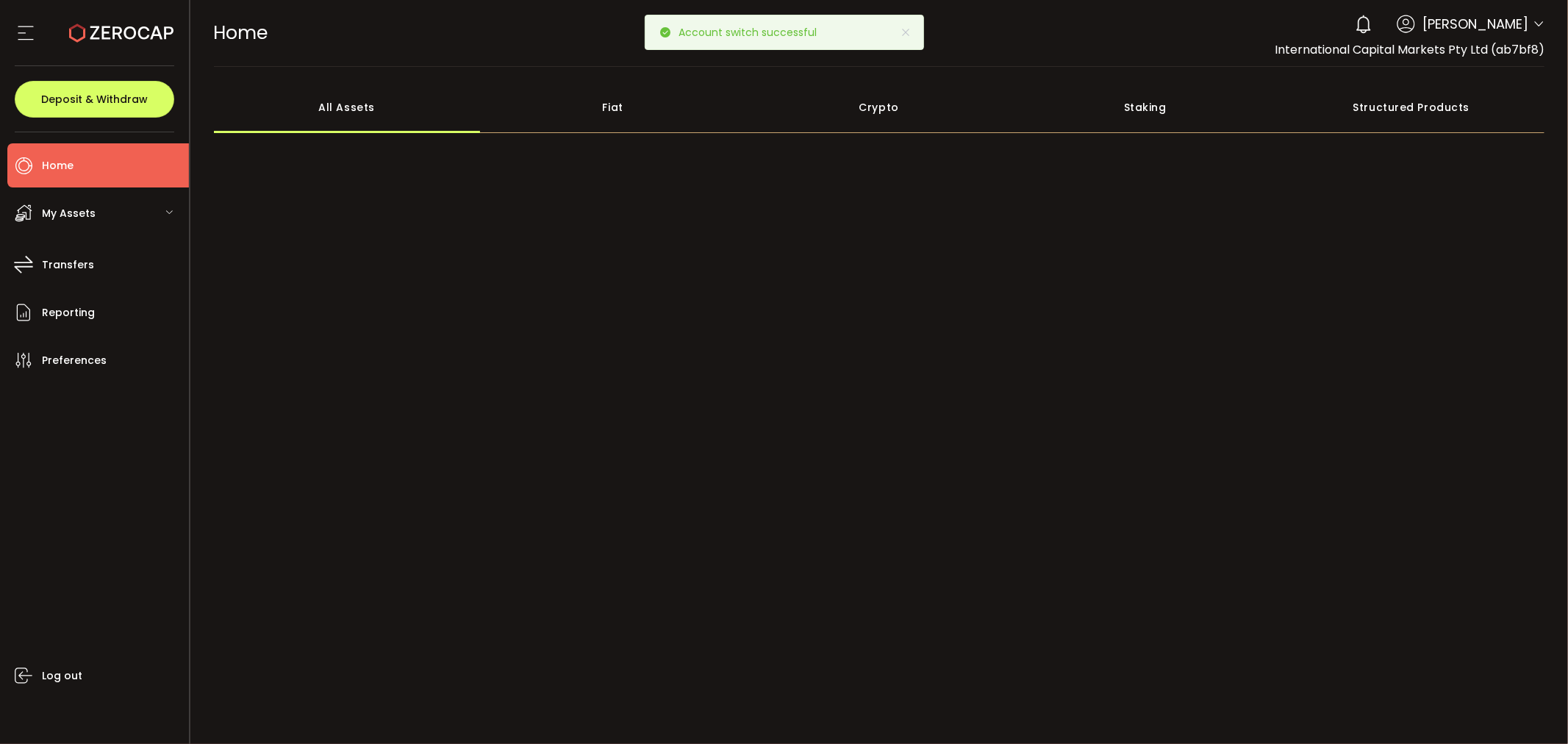
click at [1532, 25] on div "Account International Capital Markets Pty Ltd (ab7bf8) Raw Trading Ltd (af7c49)…" at bounding box center [1538, 26] width 12 height 15
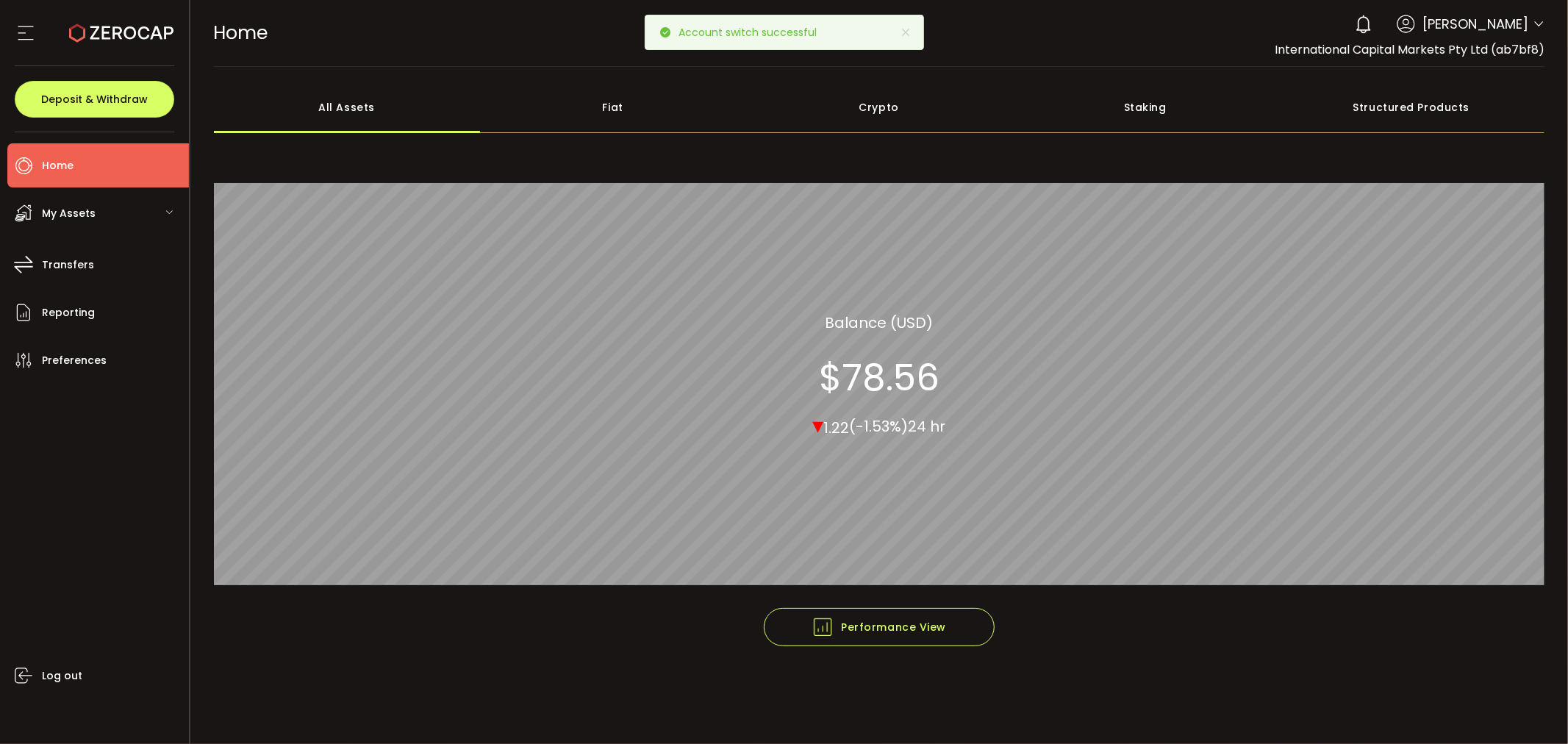
click at [1543, 20] on icon at bounding box center [1538, 25] width 12 height 12
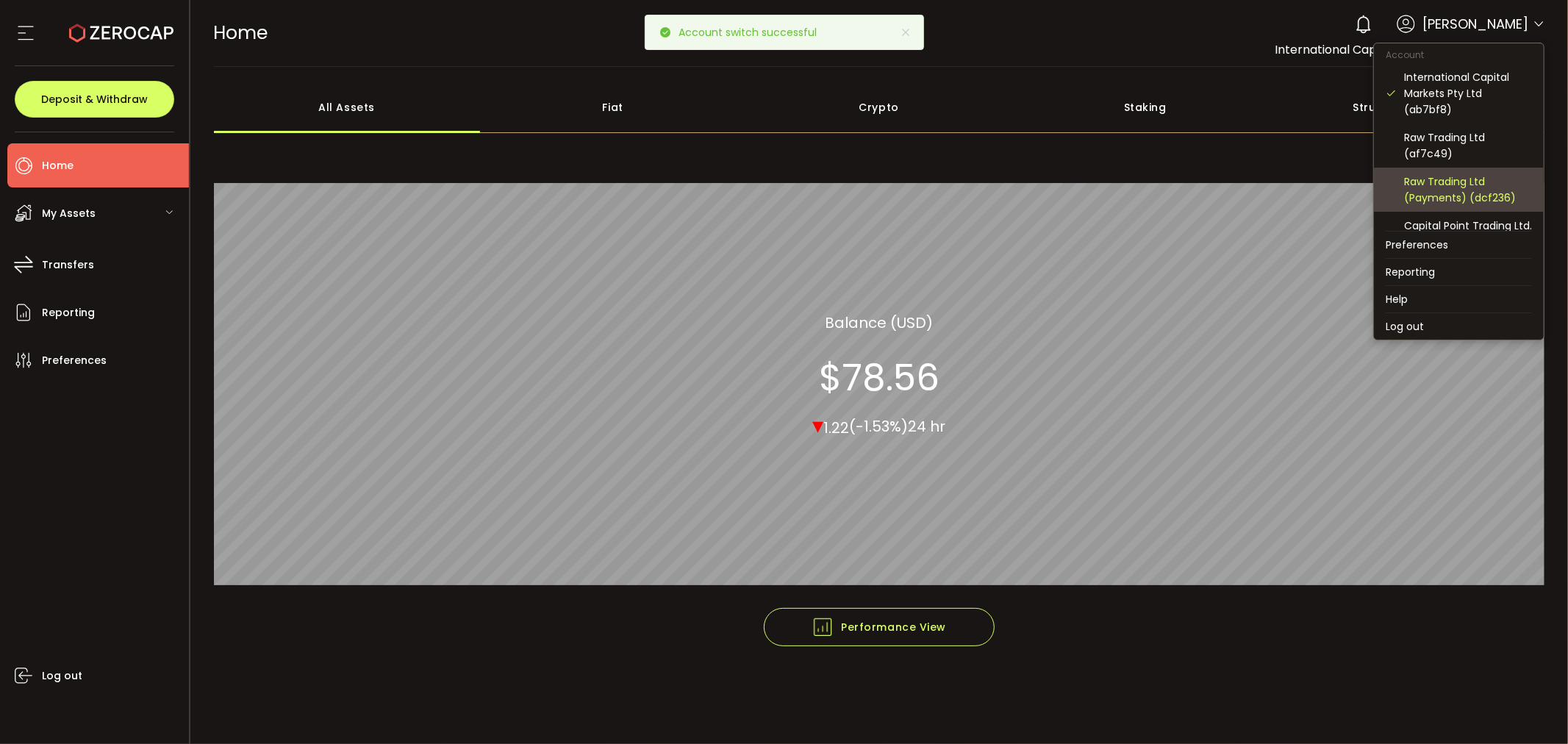
click at [1473, 182] on div "Raw Trading Ltd (Payments) (dcf236)" at bounding box center [1467, 190] width 128 height 32
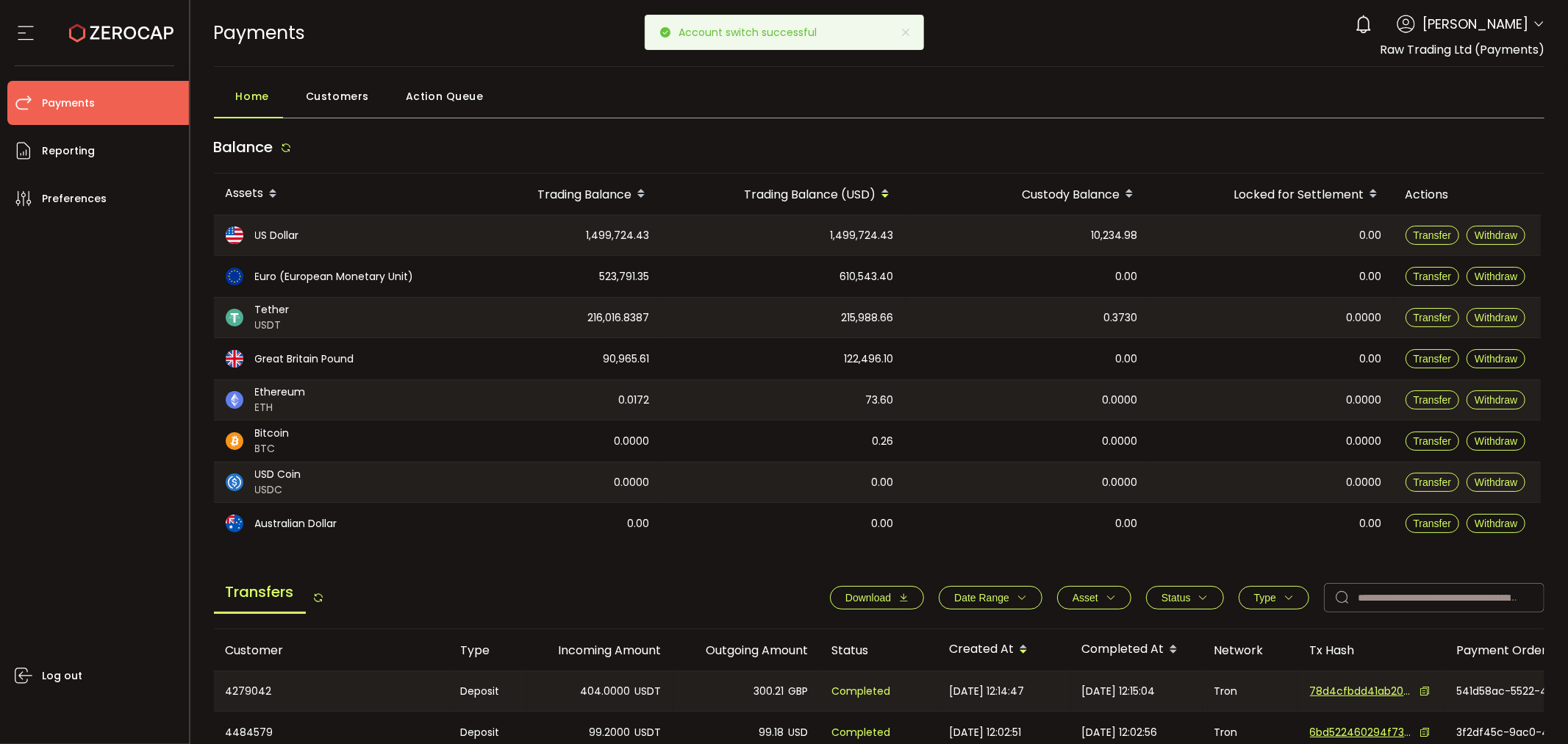
click at [1003, 594] on span "Date Range" at bounding box center [981, 598] width 55 height 12
click at [937, 635] on input at bounding box center [959, 633] width 44 height 24
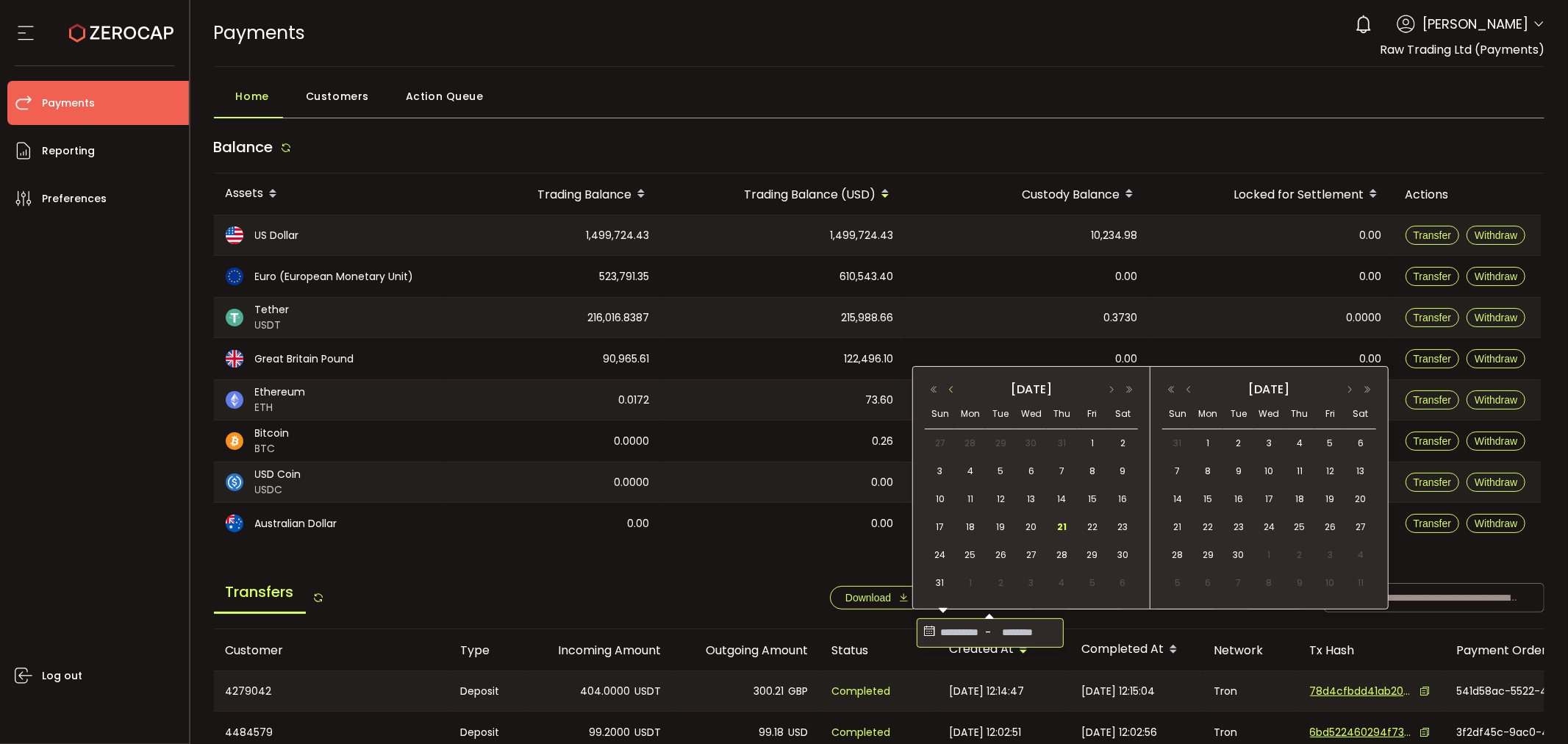
click at [951, 391] on button "button" at bounding box center [951, 389] width 18 height 10
click at [952, 391] on button "button" at bounding box center [951, 389] width 18 height 10
click at [956, 391] on button "button" at bounding box center [951, 389] width 18 height 10
click at [956, 392] on button "button" at bounding box center [951, 389] width 18 height 10
click at [957, 392] on button "button" at bounding box center [951, 389] width 18 height 10
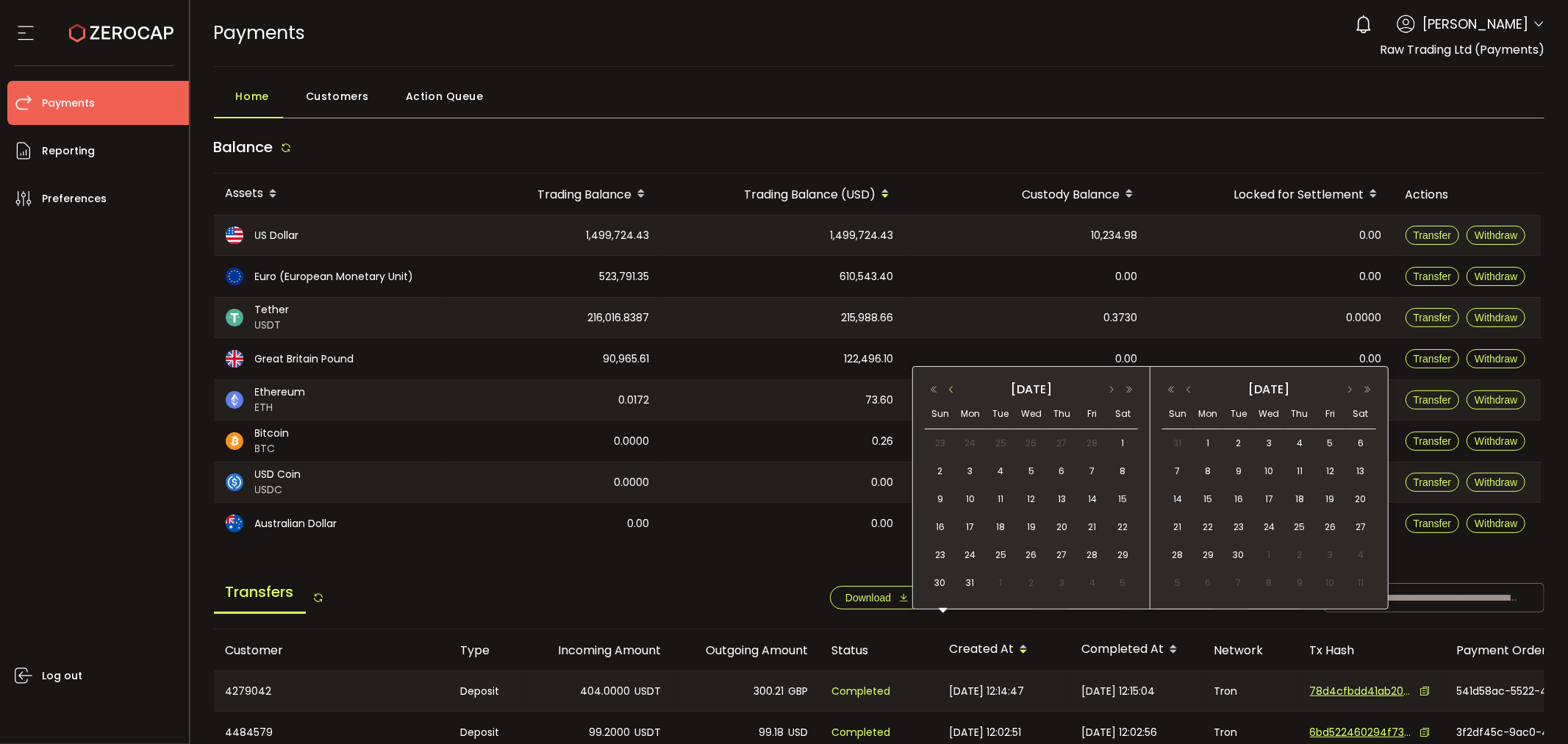
click at [958, 392] on button "button" at bounding box center [951, 389] width 18 height 10
click at [1032, 439] on span "1" at bounding box center [1031, 443] width 18 height 18
click at [1186, 389] on button "button" at bounding box center [1188, 389] width 18 height 10
drag, startPoint x: 1273, startPoint y: 527, endPoint x: 1284, endPoint y: 525, distance: 11.2
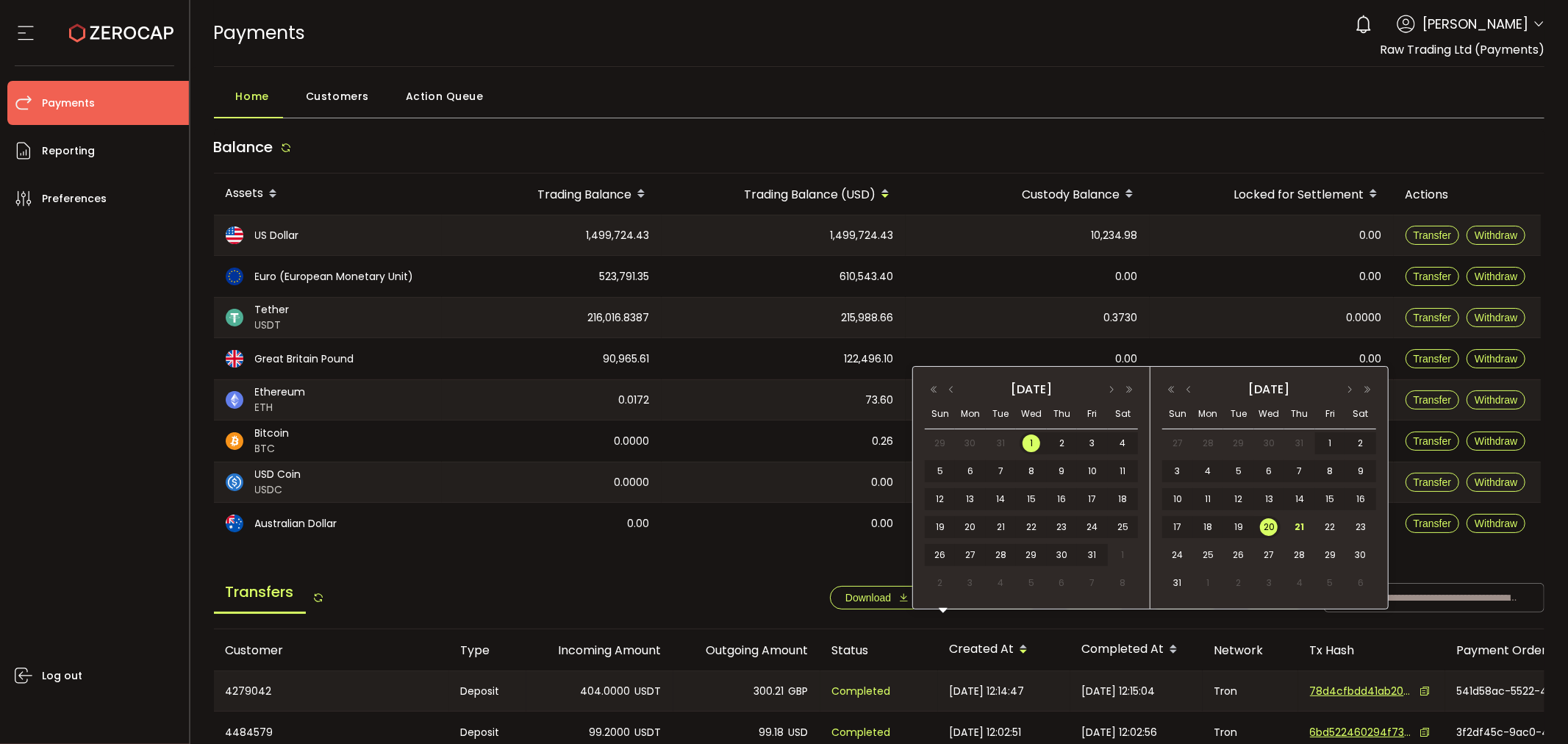
click at [1273, 526] on span "20" at bounding box center [1268, 527] width 18 height 18
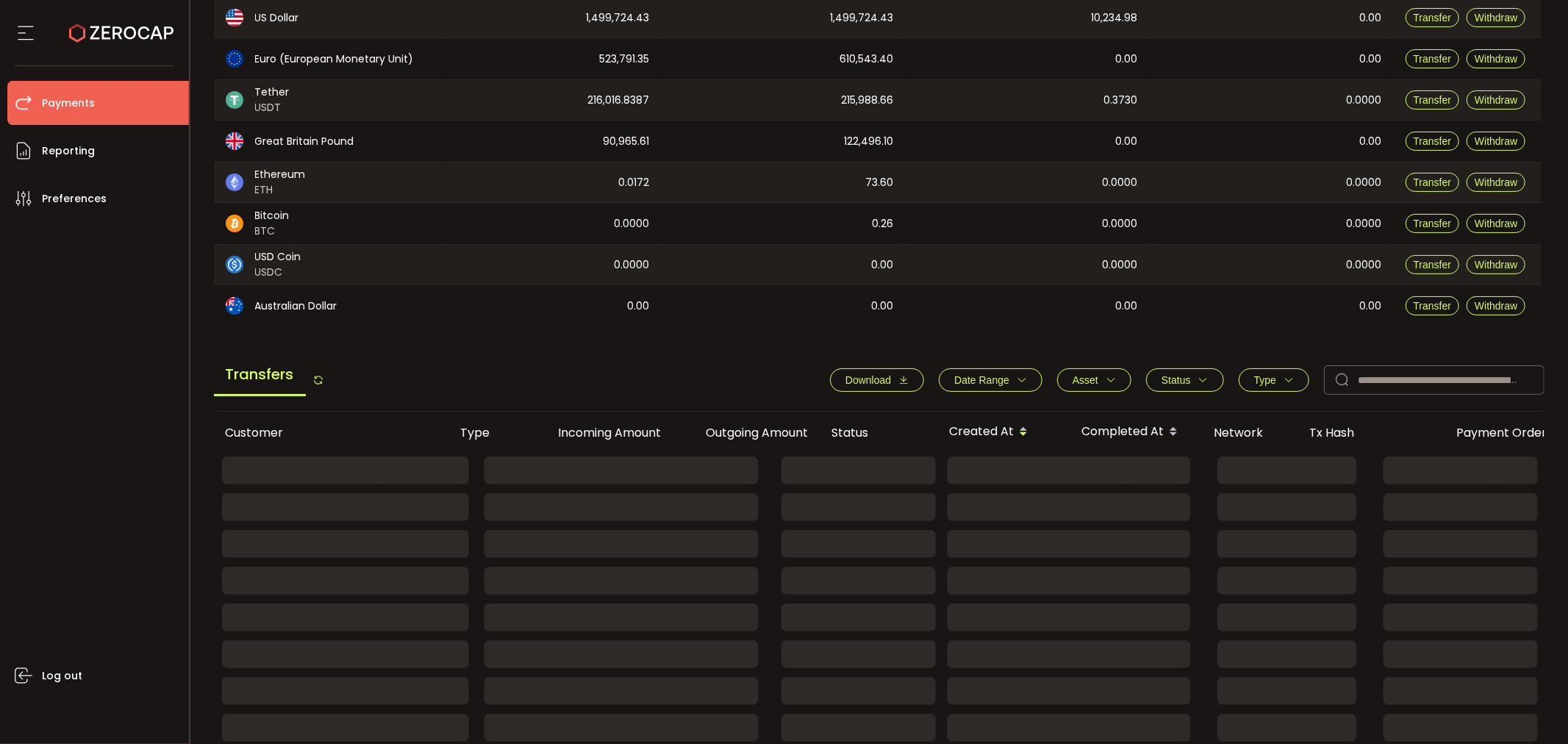
scroll to position [313, 0]
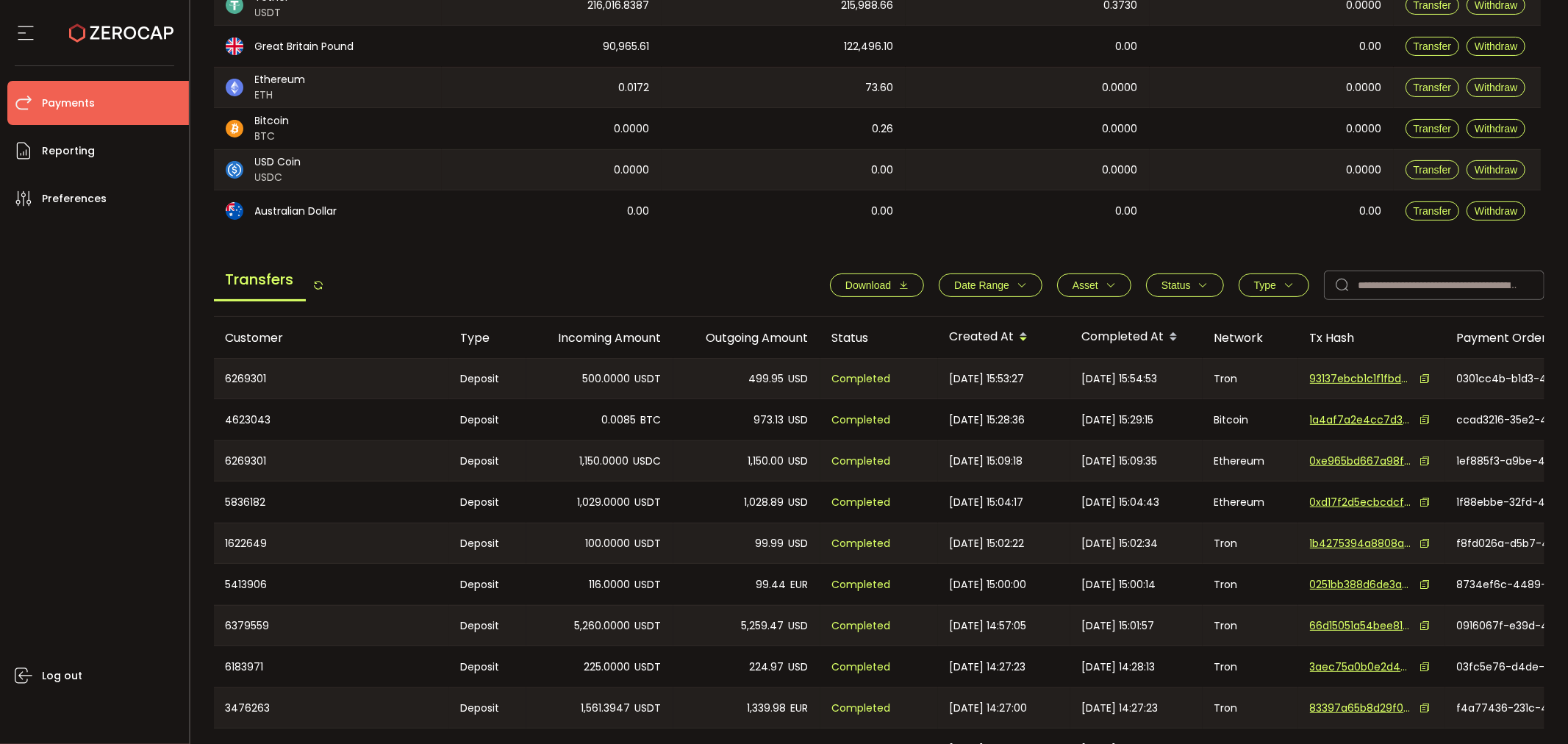
click at [869, 280] on span "Download" at bounding box center [868, 285] width 46 height 12
